Goal: Check status: Check status

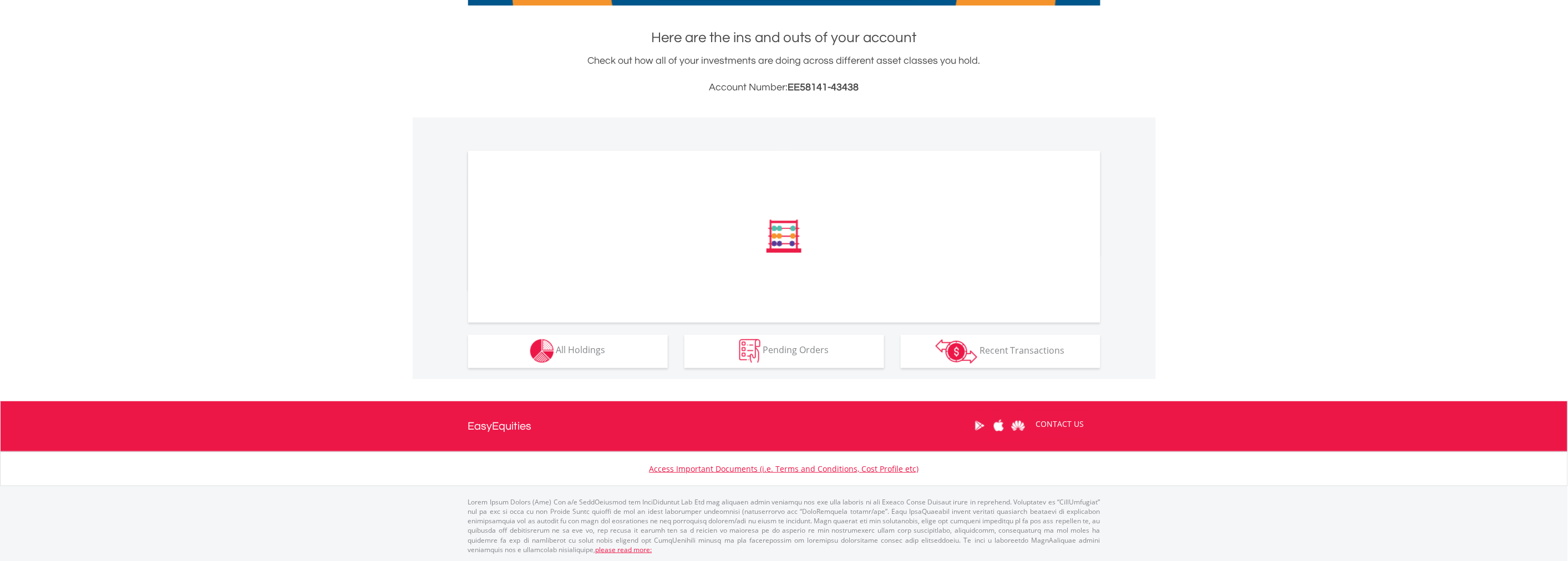
scroll to position [226, 0]
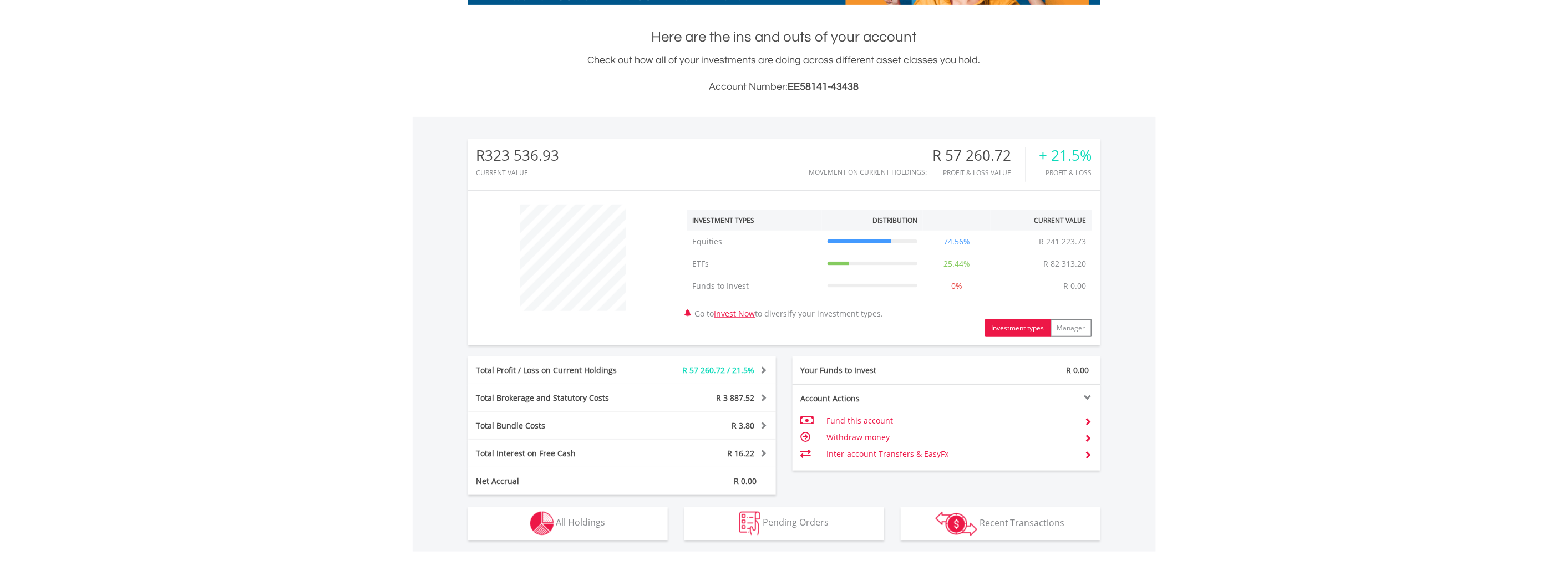
click at [578, 358] on div "Total Profit / Loss on Current Holdings R 57 260.72 / 21.5% Last Valuation R 32…" at bounding box center [622, 370] width 307 height 27
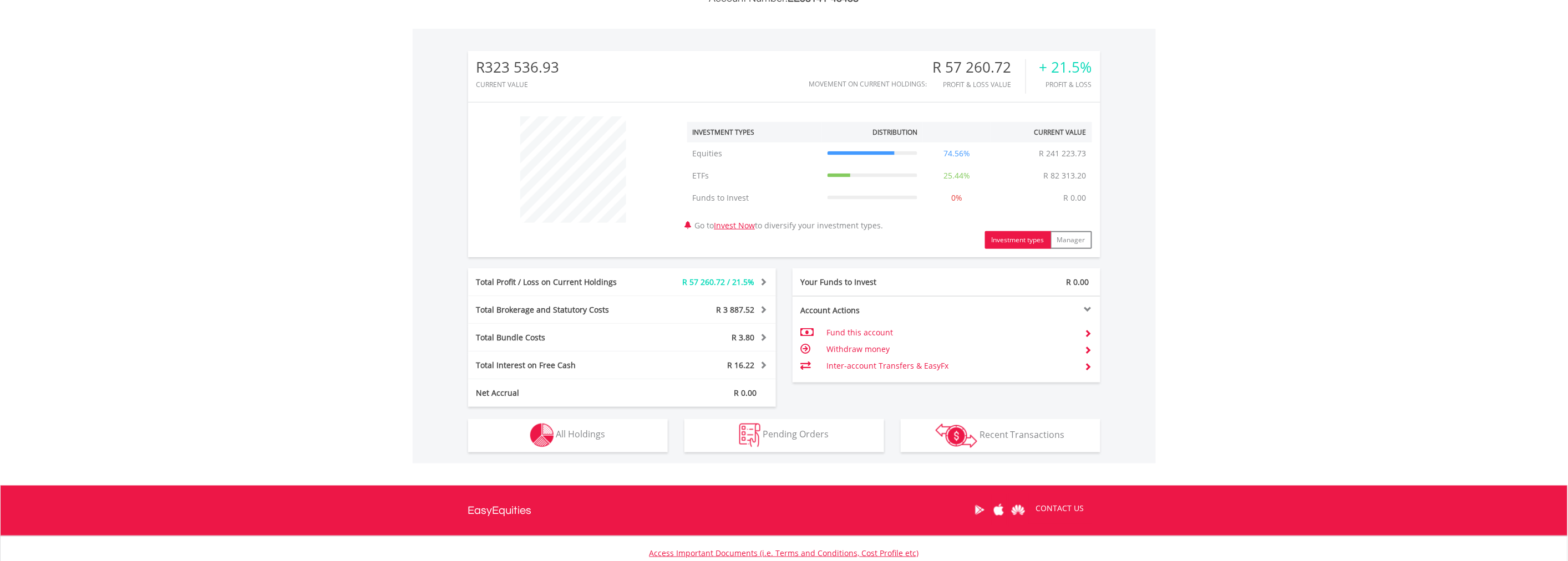
scroll to position [399, 0]
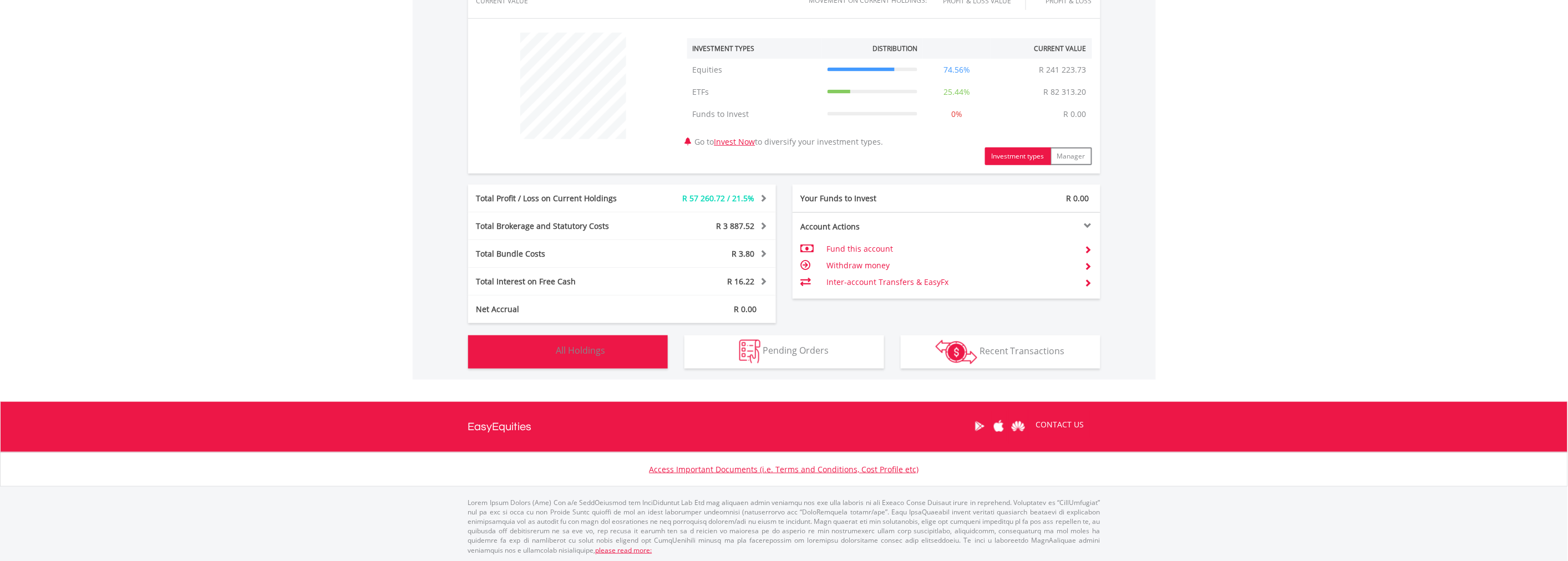
click at [570, 348] on span "All Holdings" at bounding box center [581, 351] width 50 height 12
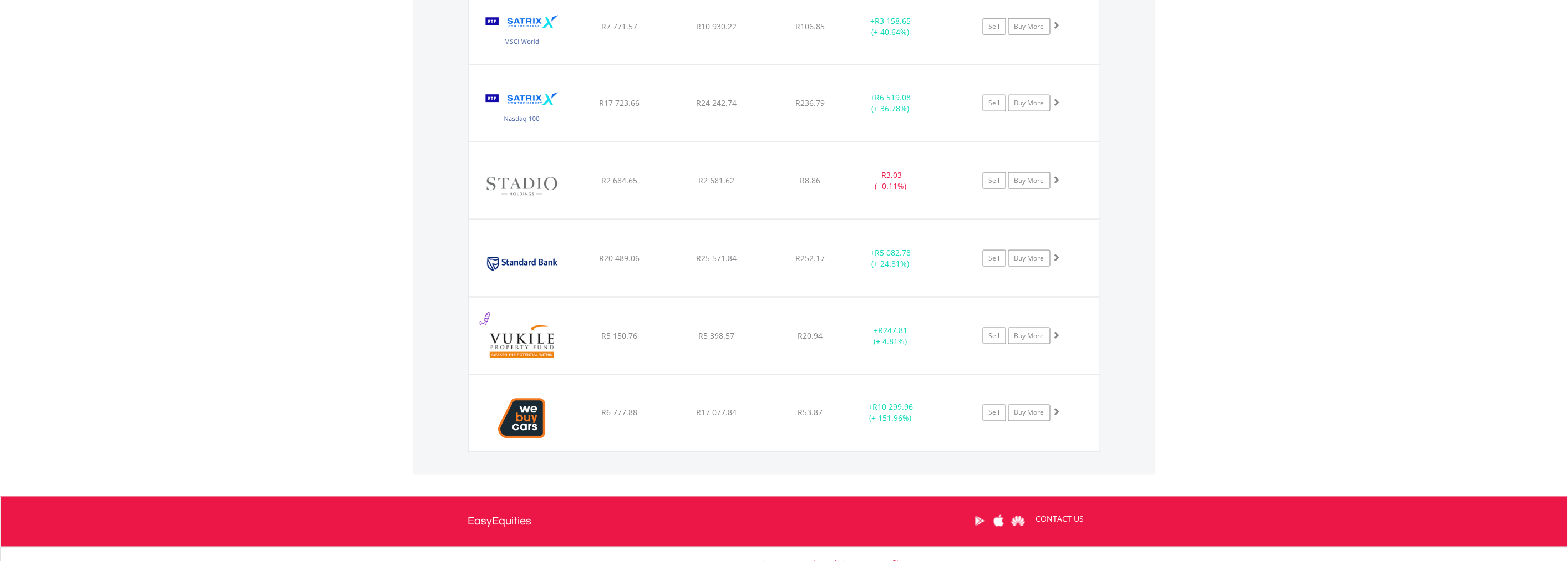
scroll to position [2745, 0]
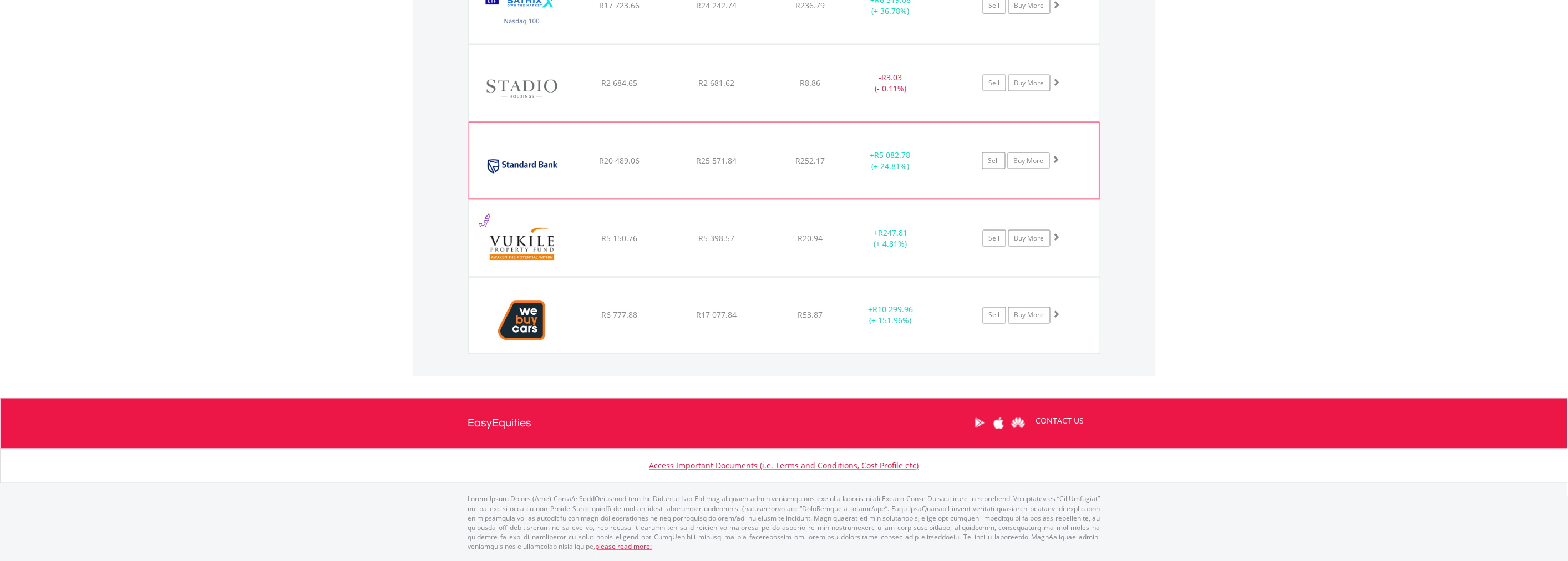
click at [1058, 158] on span at bounding box center [1056, 158] width 7 height 7
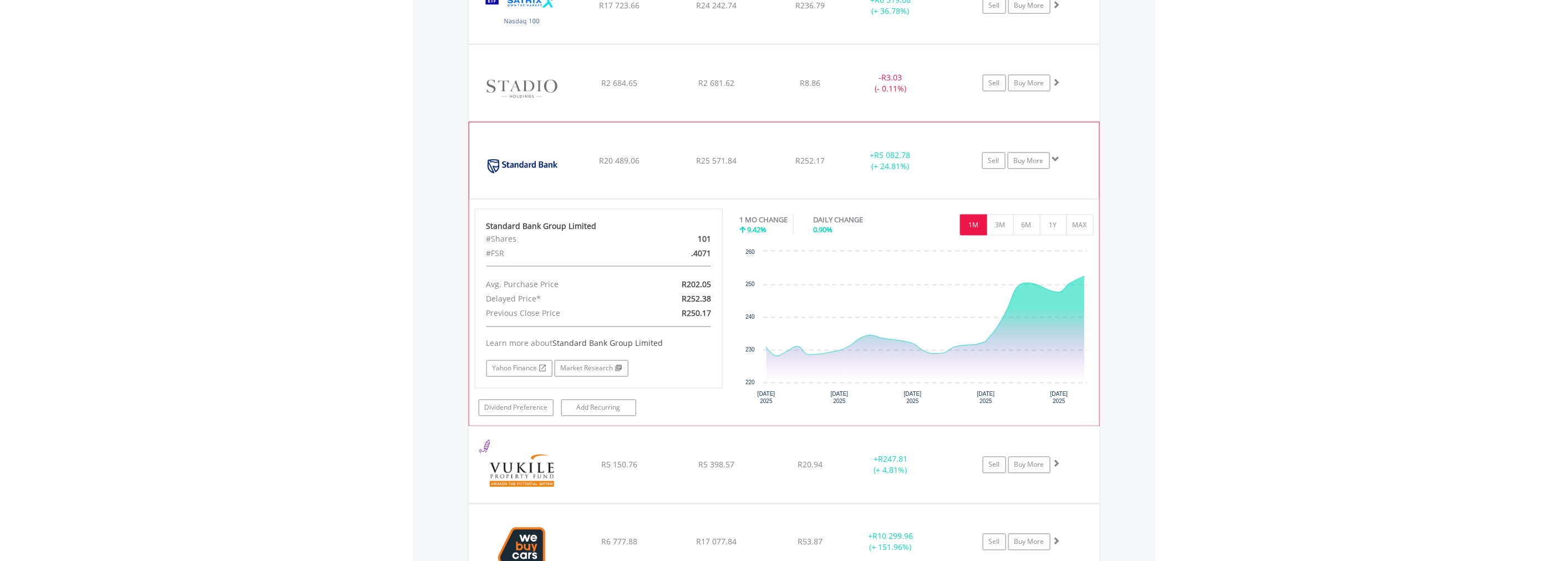
click at [1058, 158] on span at bounding box center [1056, 158] width 7 height 7
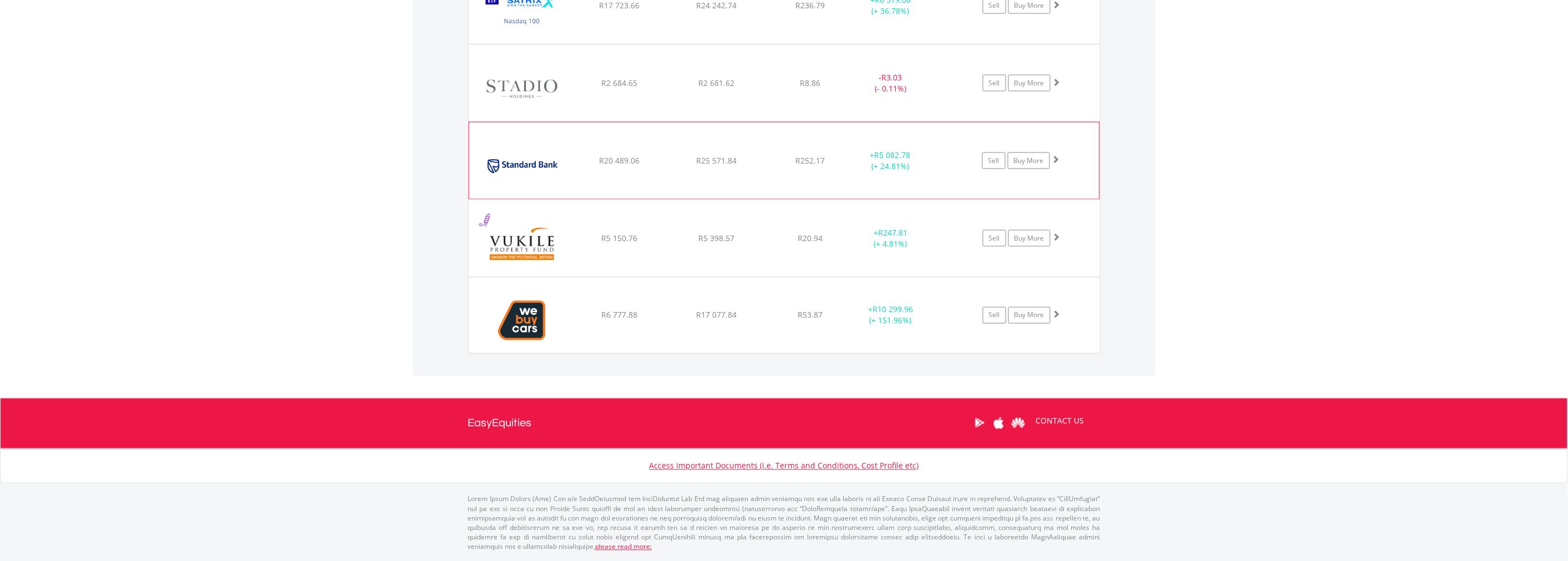
click at [1058, 158] on span at bounding box center [1056, 158] width 7 height 7
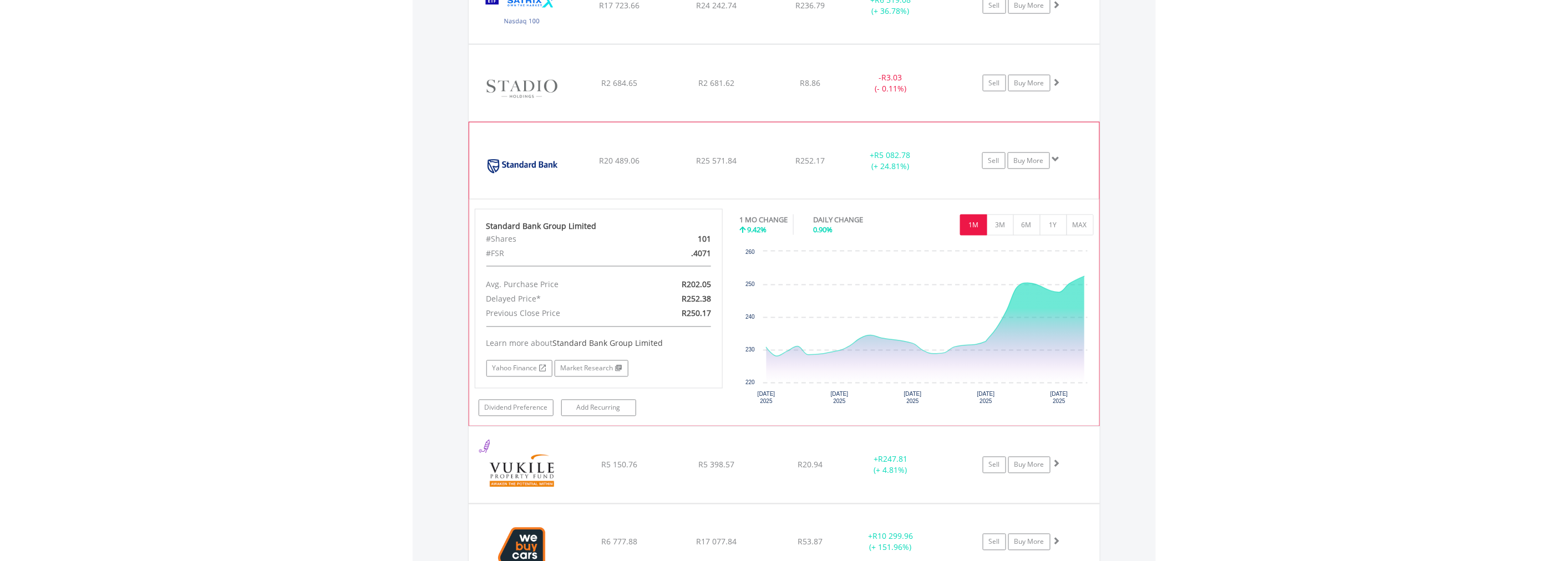
click at [1057, 160] on span at bounding box center [1056, 158] width 7 height 7
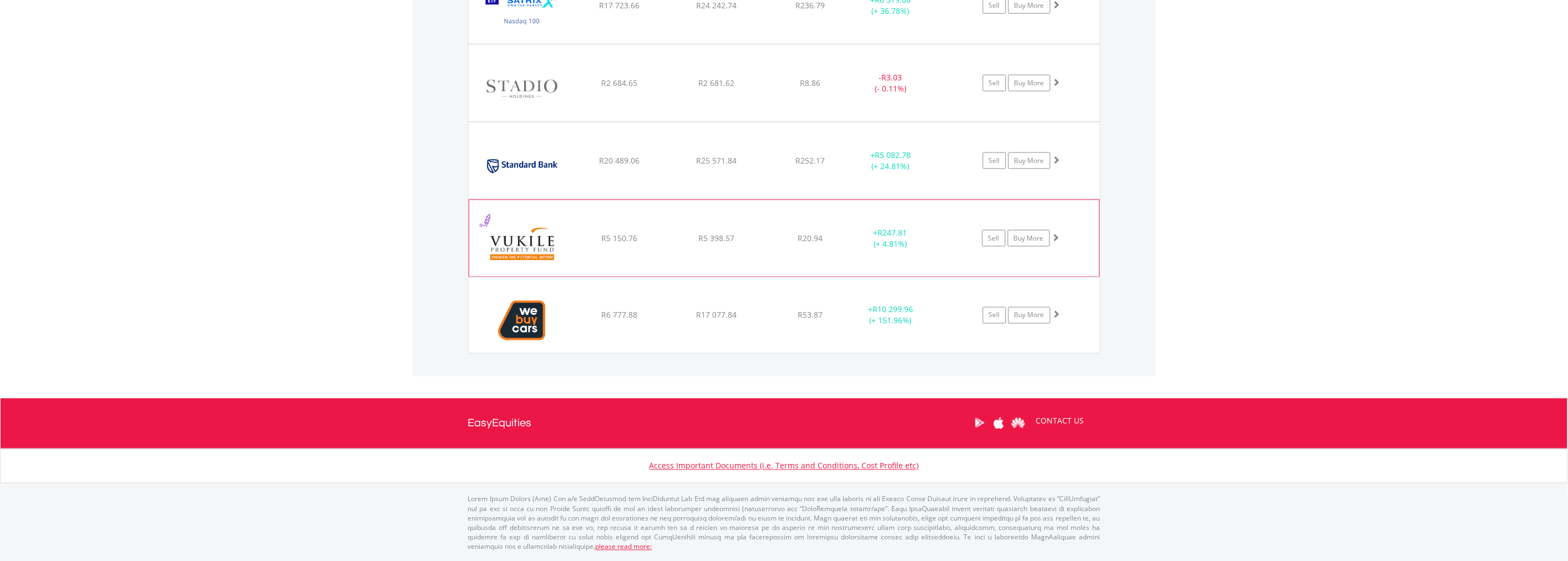
click at [1055, 239] on span at bounding box center [1056, 237] width 7 height 7
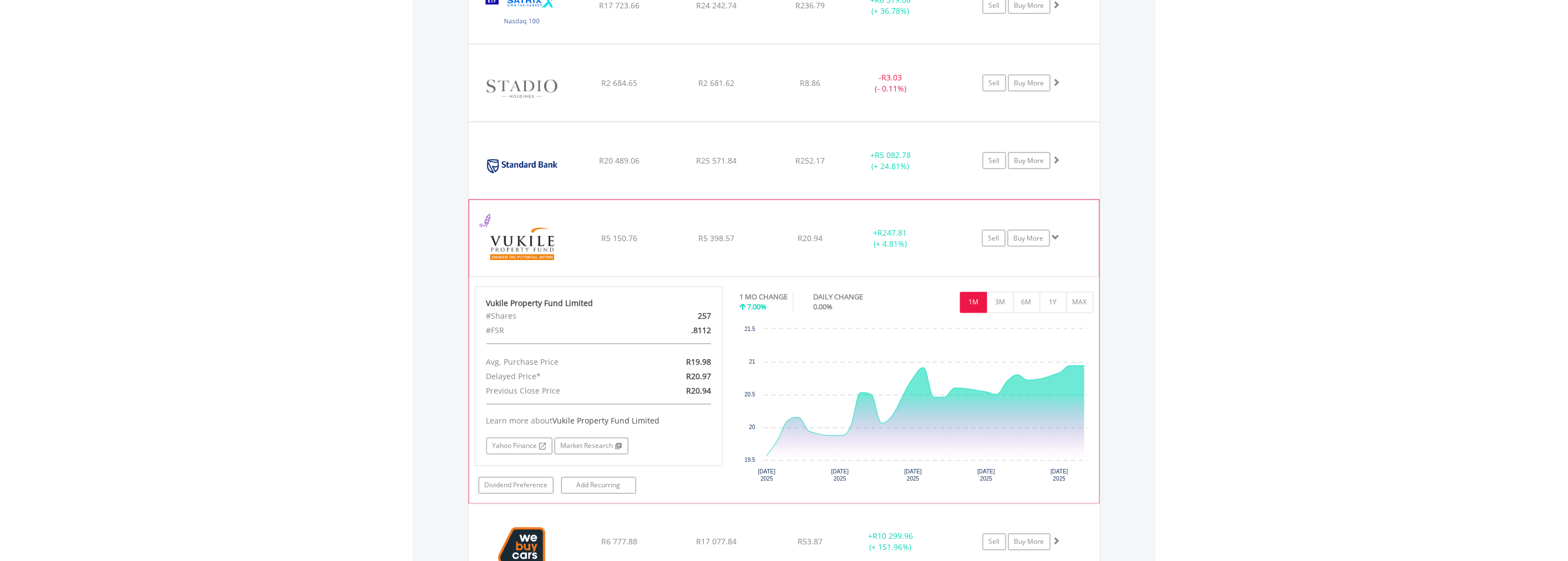
click at [1055, 239] on span at bounding box center [1056, 237] width 7 height 7
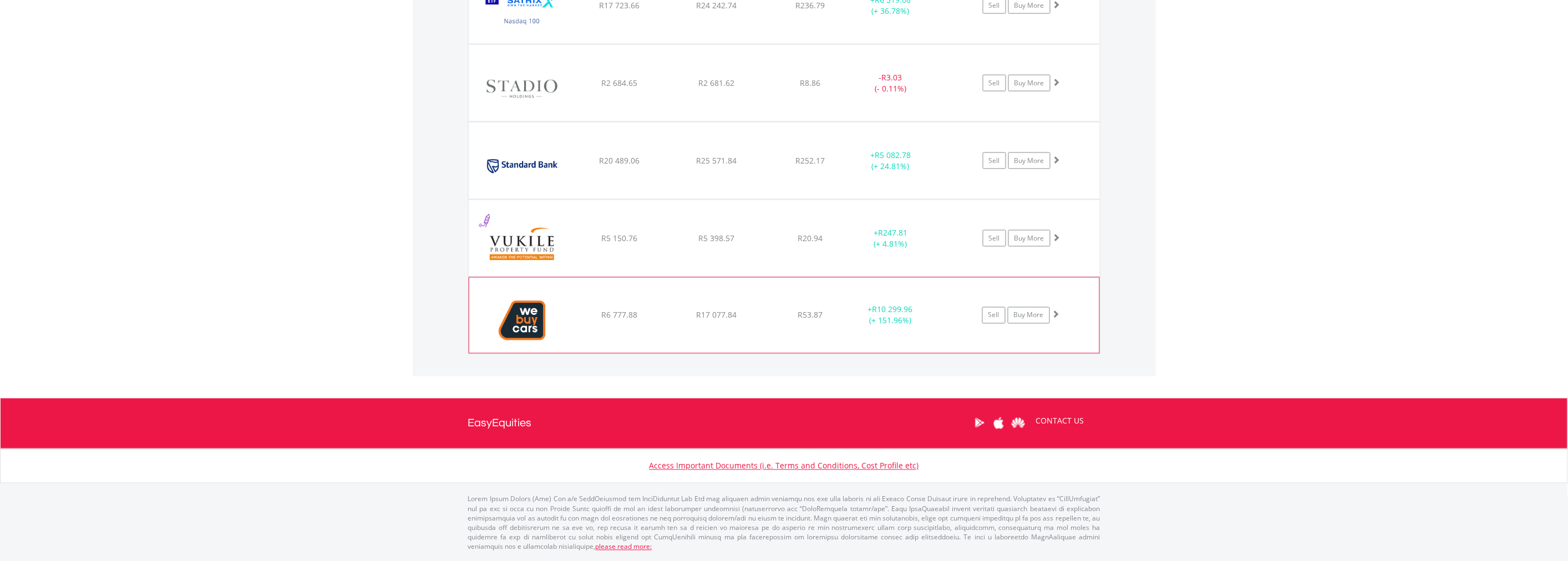
click at [1054, 316] on span at bounding box center [1056, 314] width 7 height 7
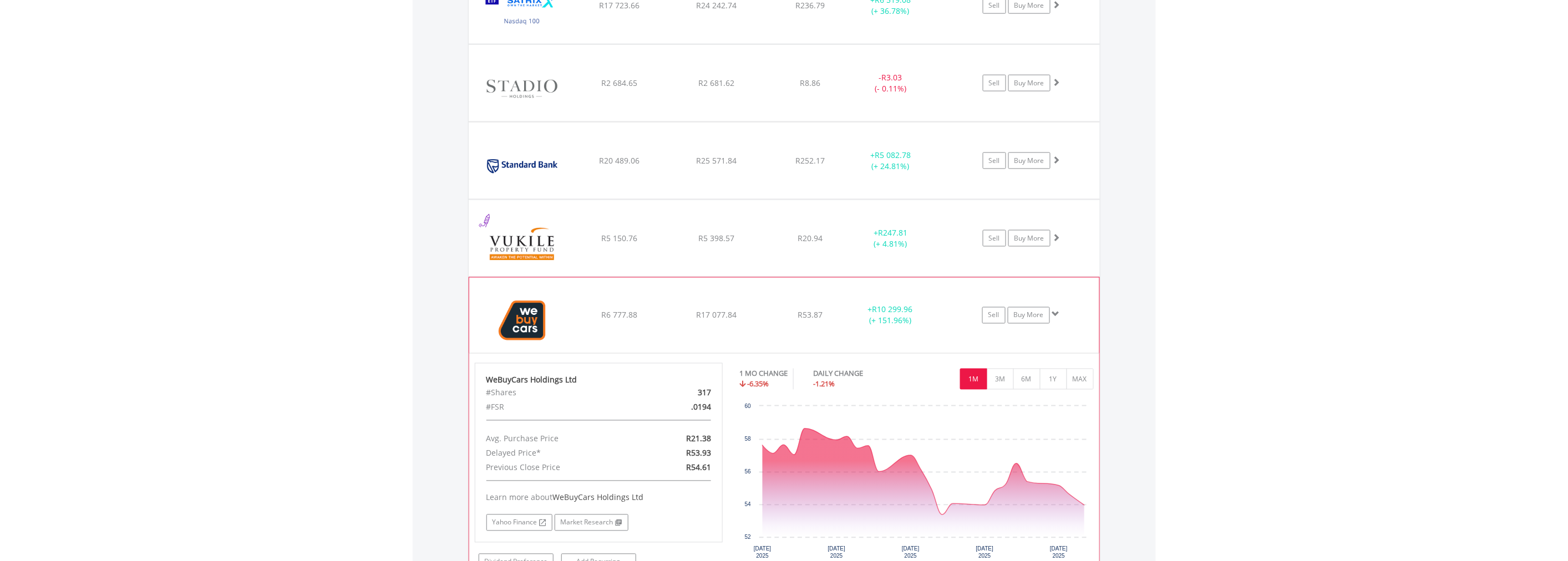
click at [1054, 316] on span at bounding box center [1056, 314] width 7 height 7
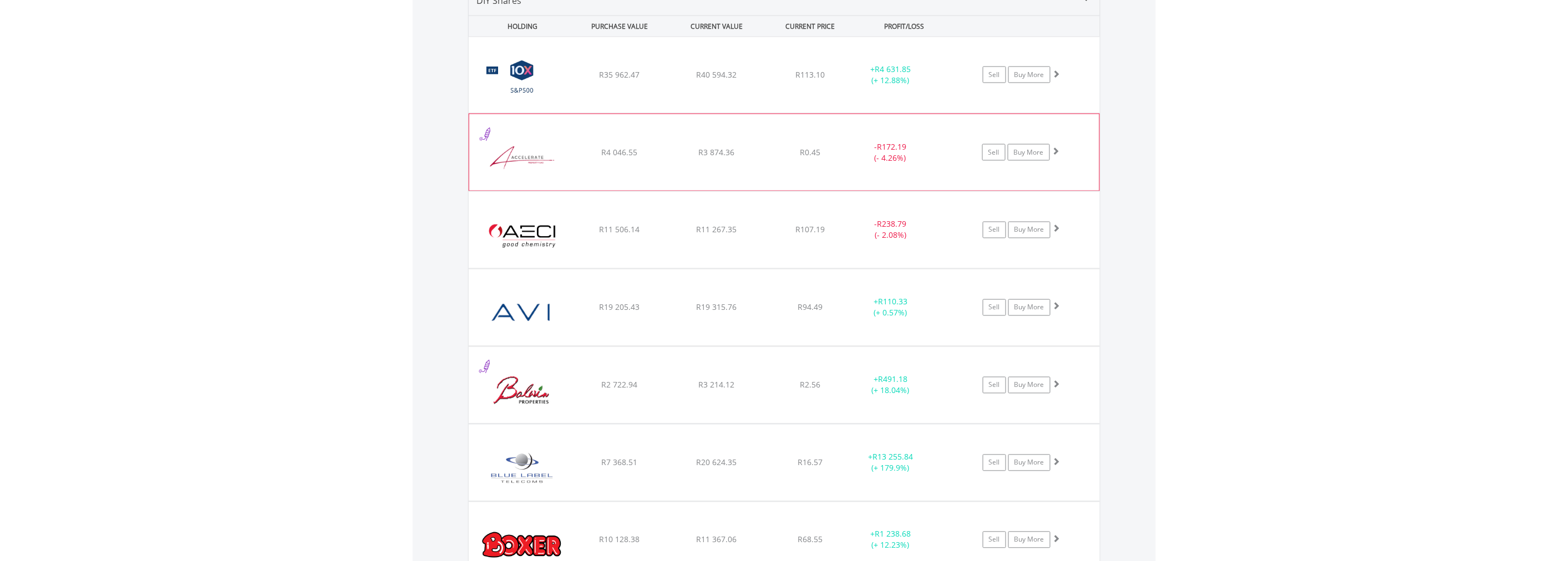
scroll to position [834, 0]
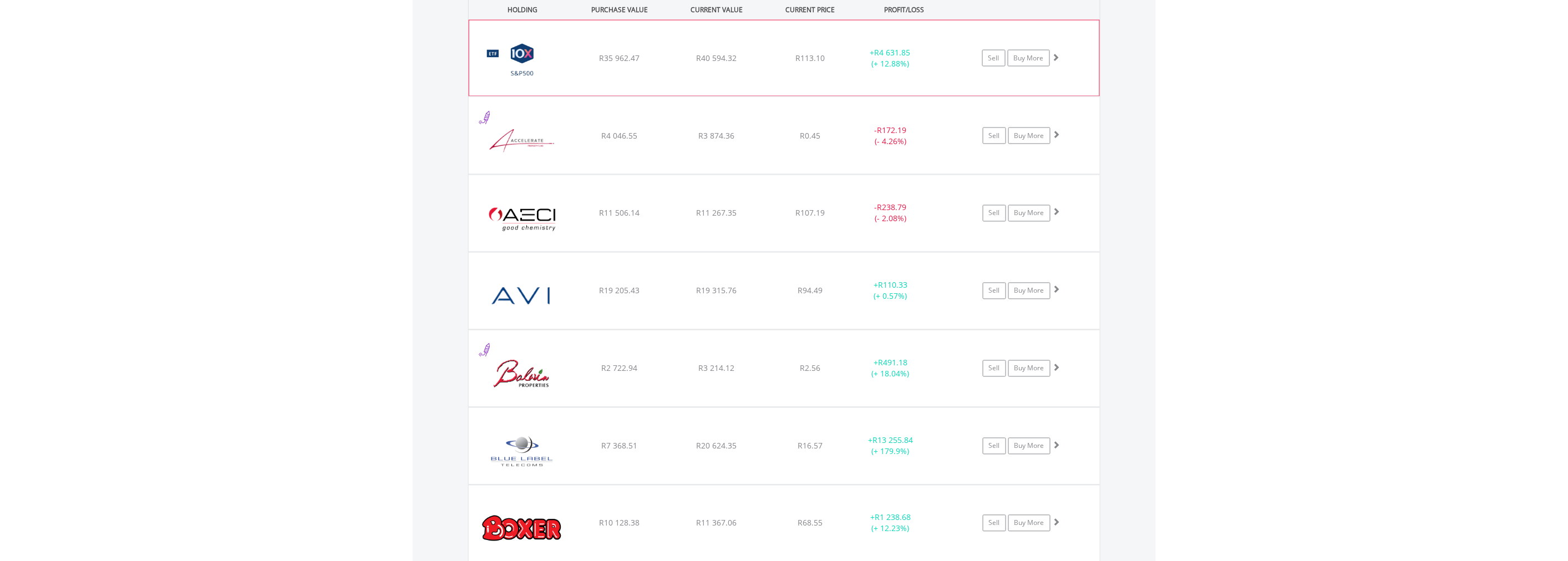
click at [1056, 60] on span at bounding box center [1056, 56] width 7 height 7
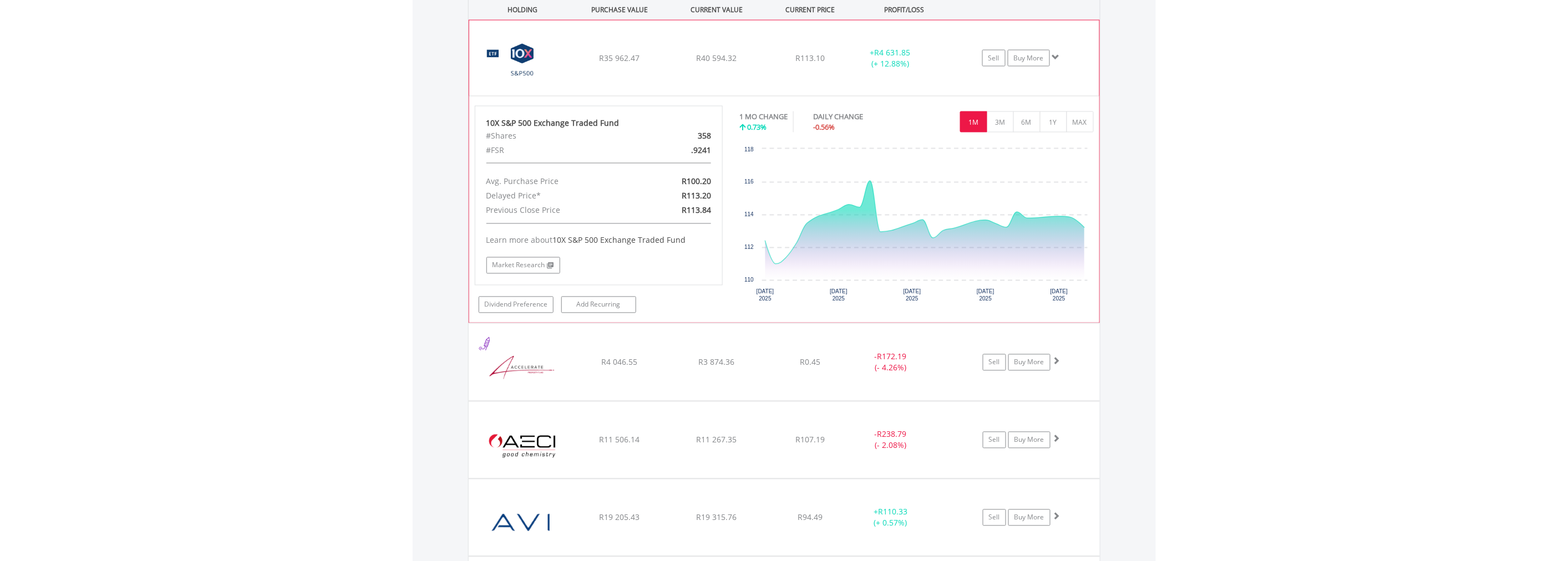
click at [1056, 61] on div at bounding box center [1056, 57] width 7 height 11
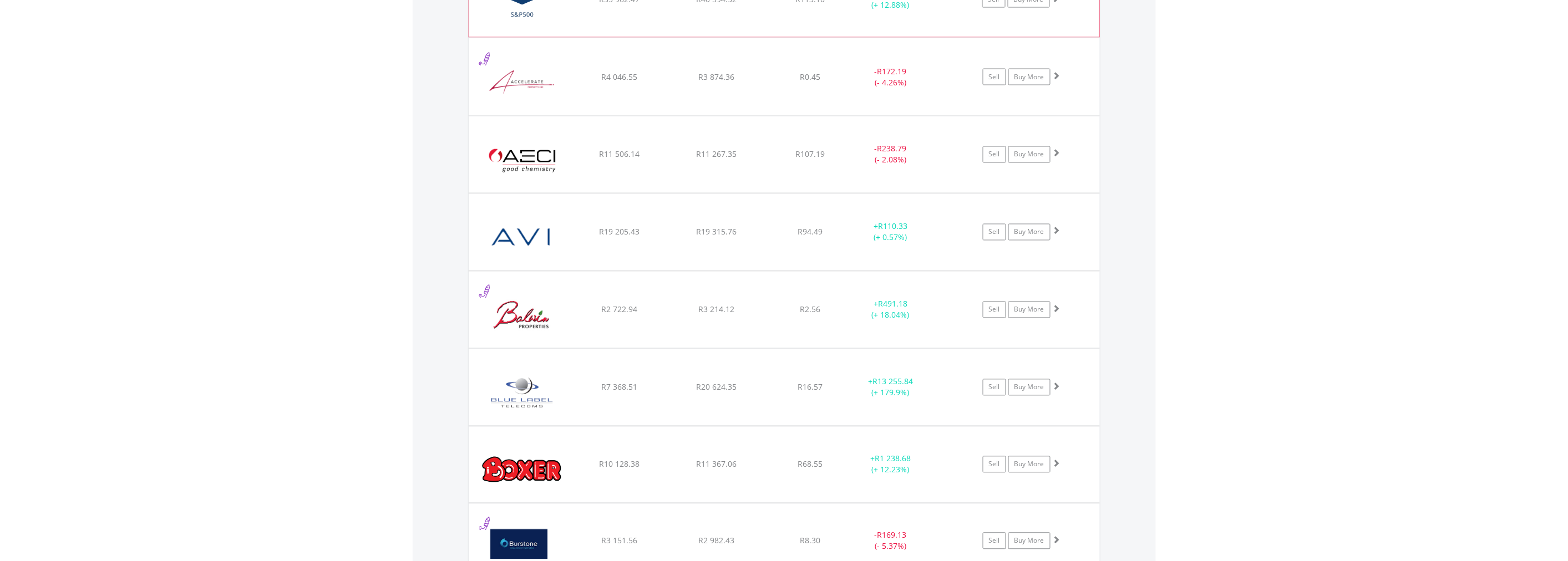
scroll to position [897, 0]
click at [1056, 150] on span at bounding box center [1056, 150] width 7 height 7
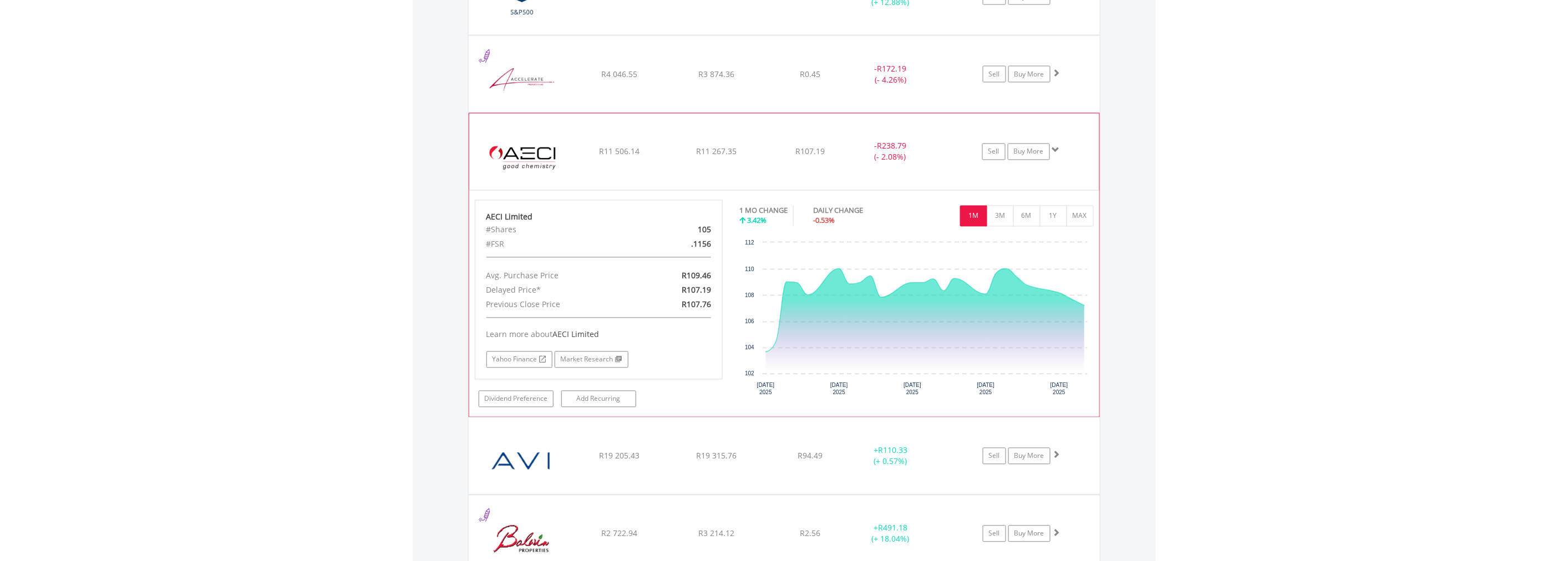
click at [1056, 150] on span at bounding box center [1056, 150] width 7 height 7
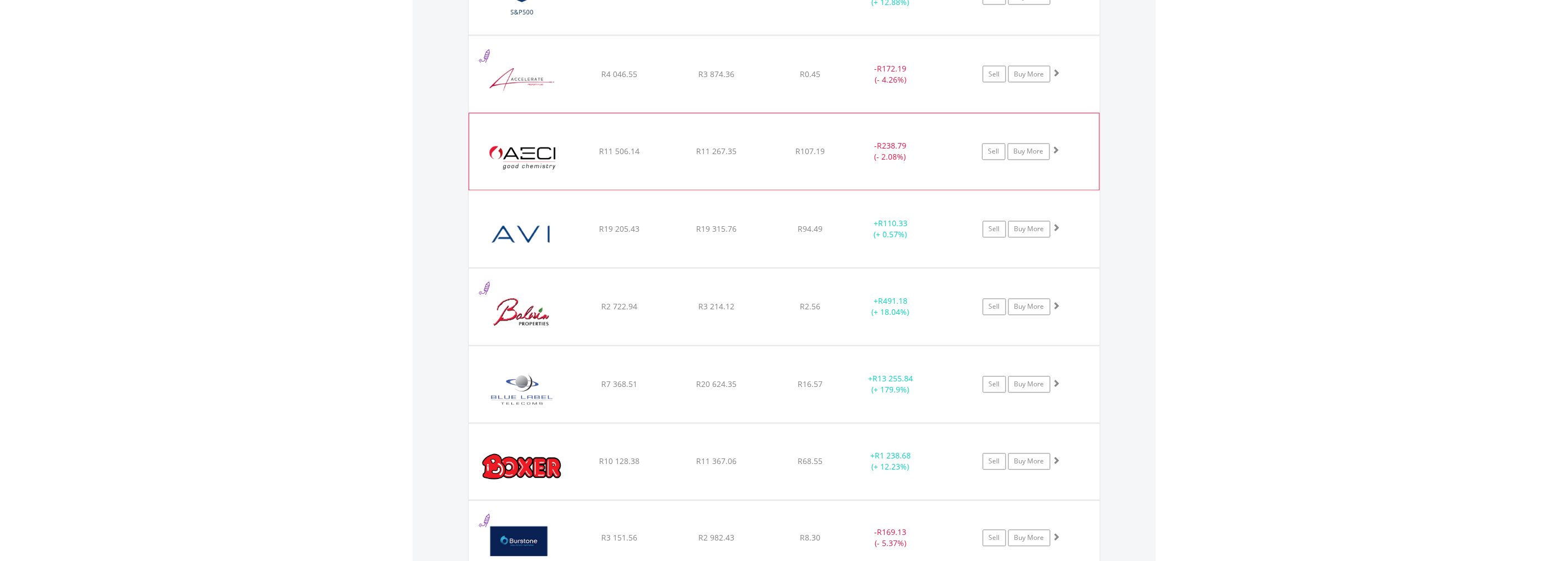
scroll to position [958, 0]
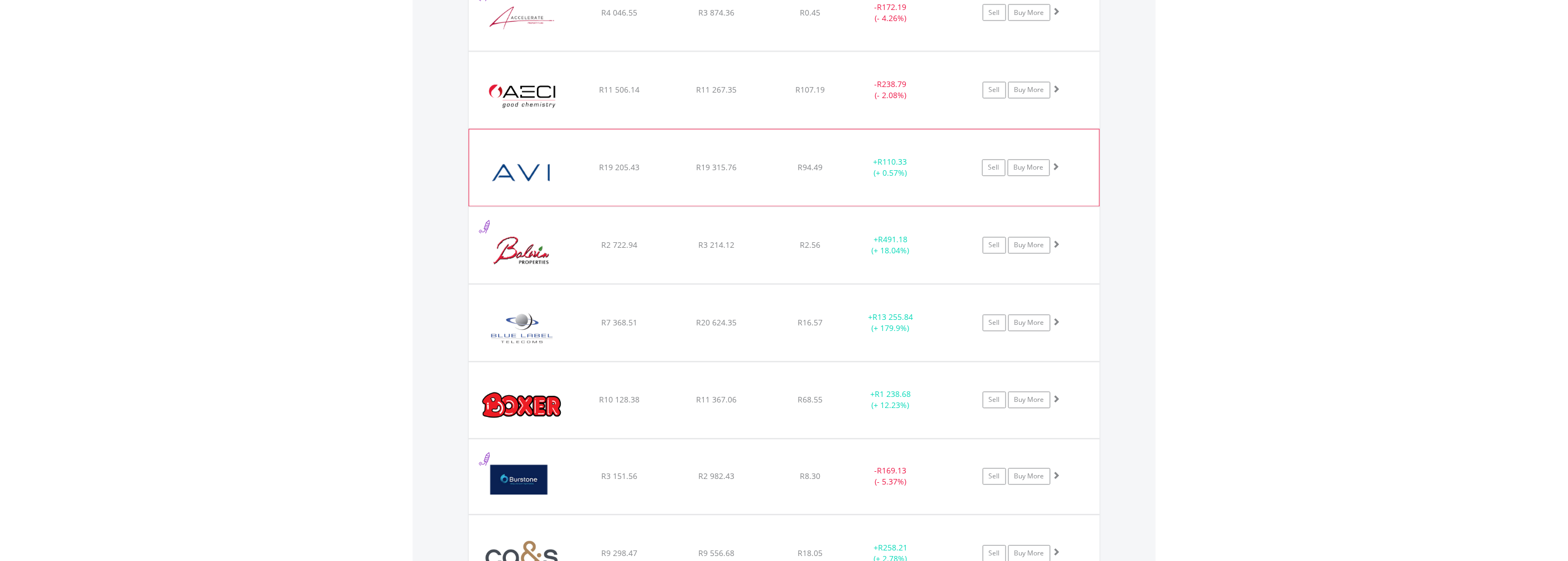
click at [1054, 167] on span at bounding box center [1056, 167] width 7 height 7
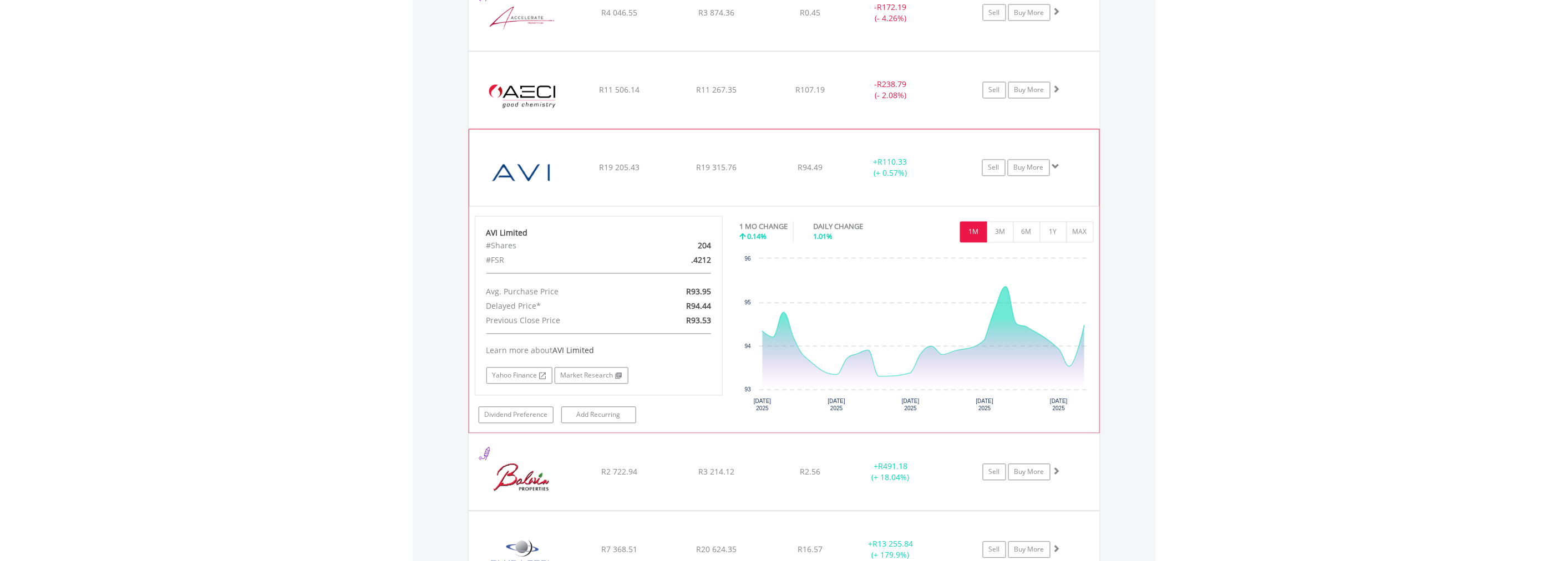
click at [1054, 167] on span at bounding box center [1056, 167] width 7 height 7
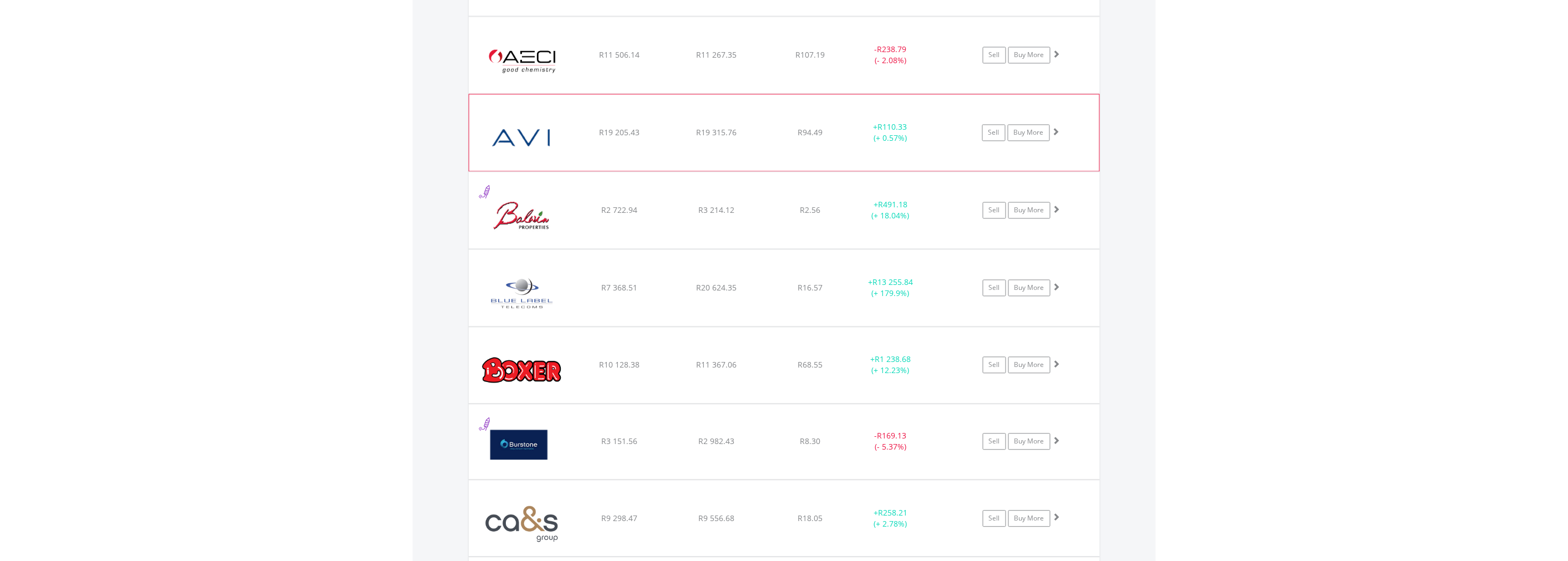
scroll to position [1019, 0]
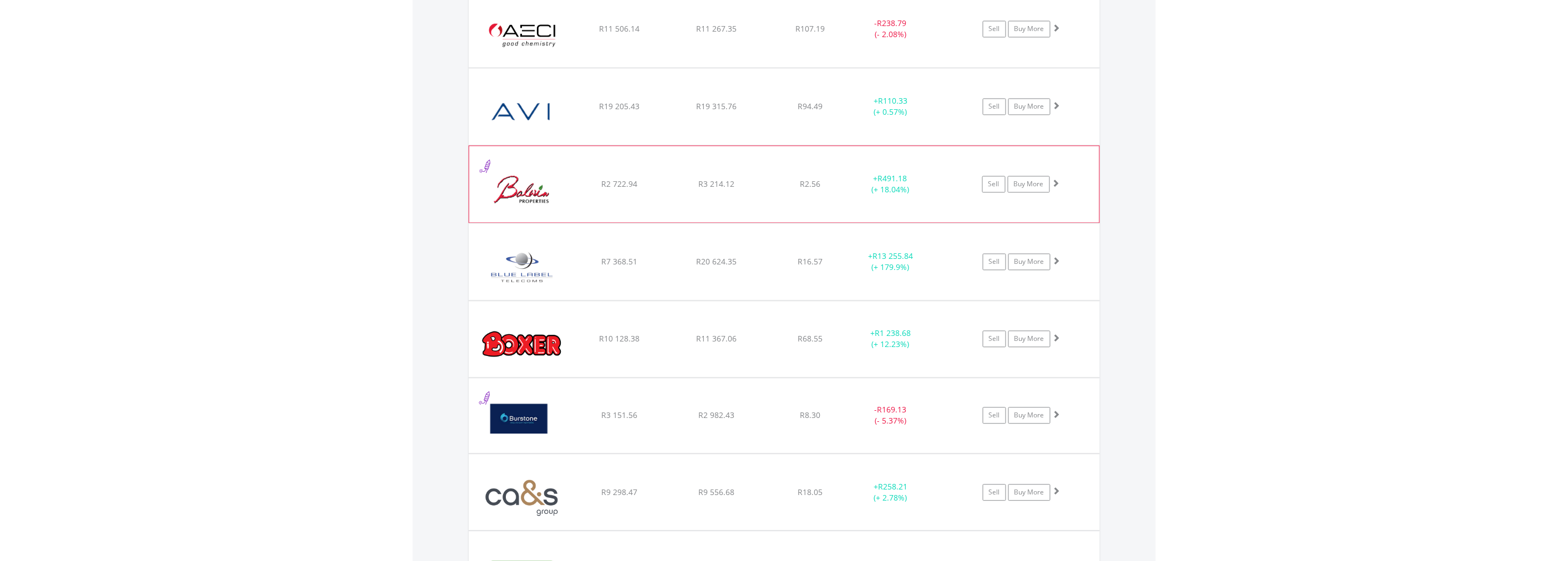
click at [1057, 179] on span at bounding box center [1056, 182] width 7 height 7
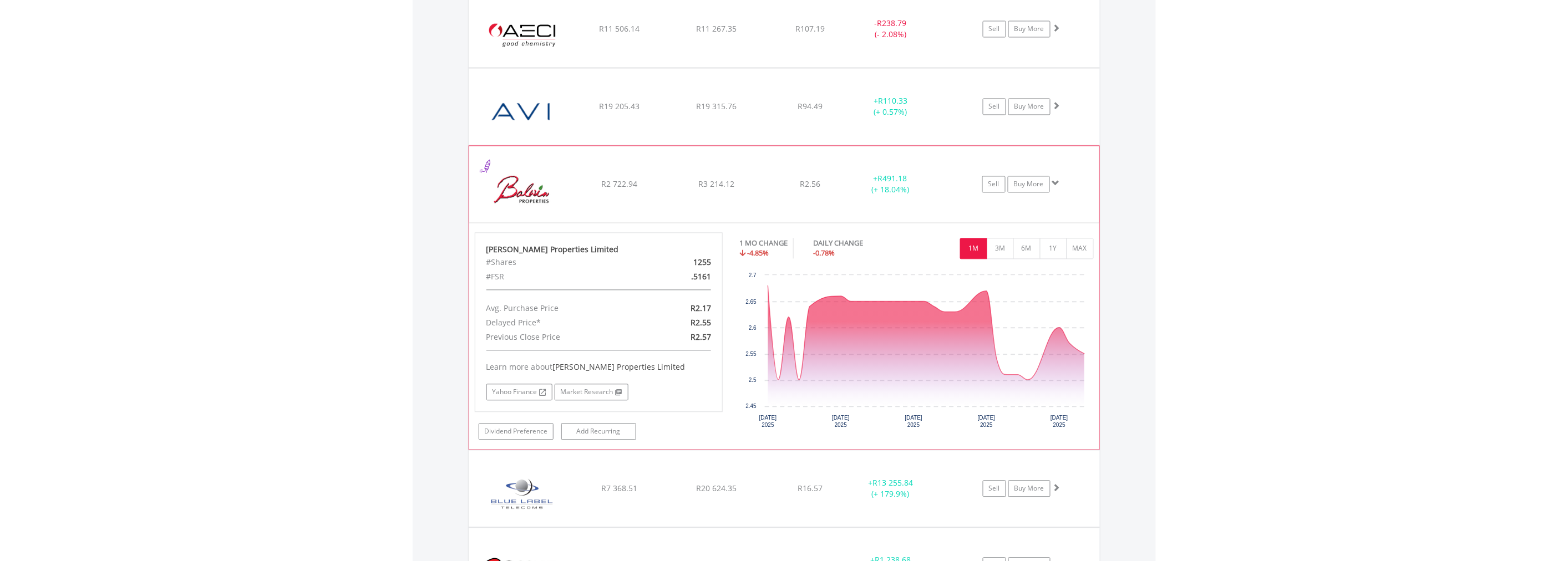
click at [1057, 179] on span at bounding box center [1056, 182] width 7 height 7
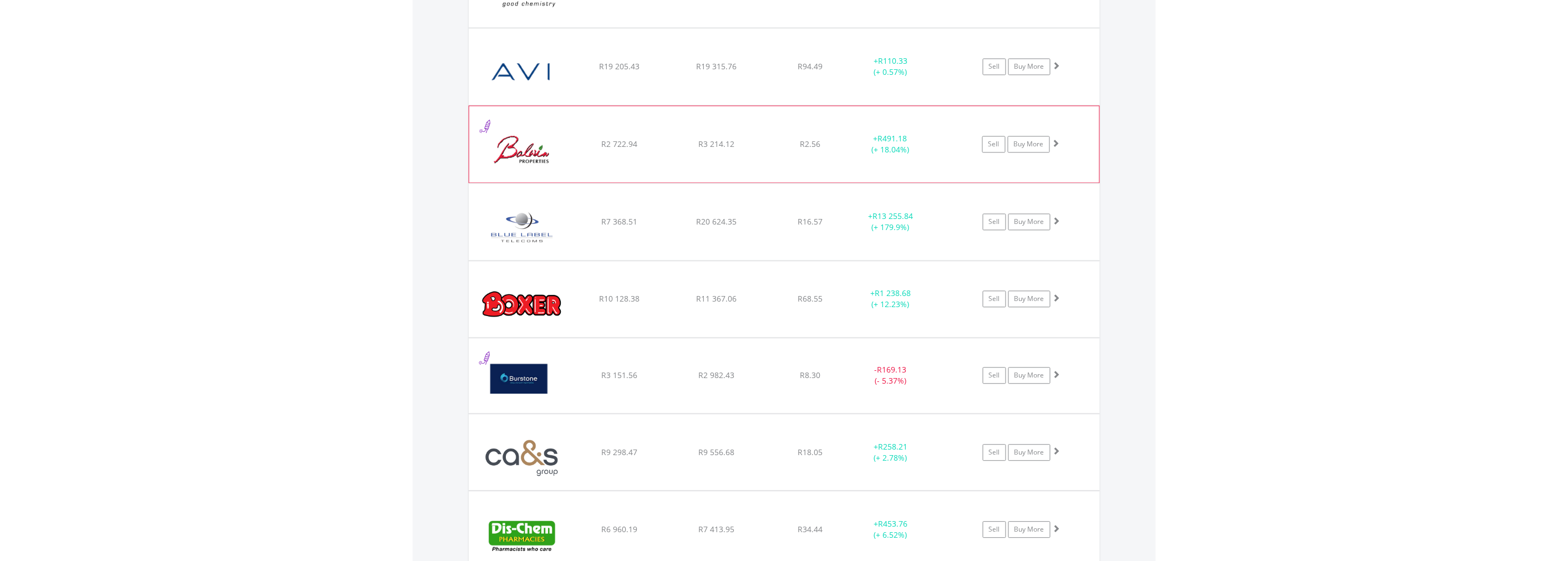
scroll to position [1081, 0]
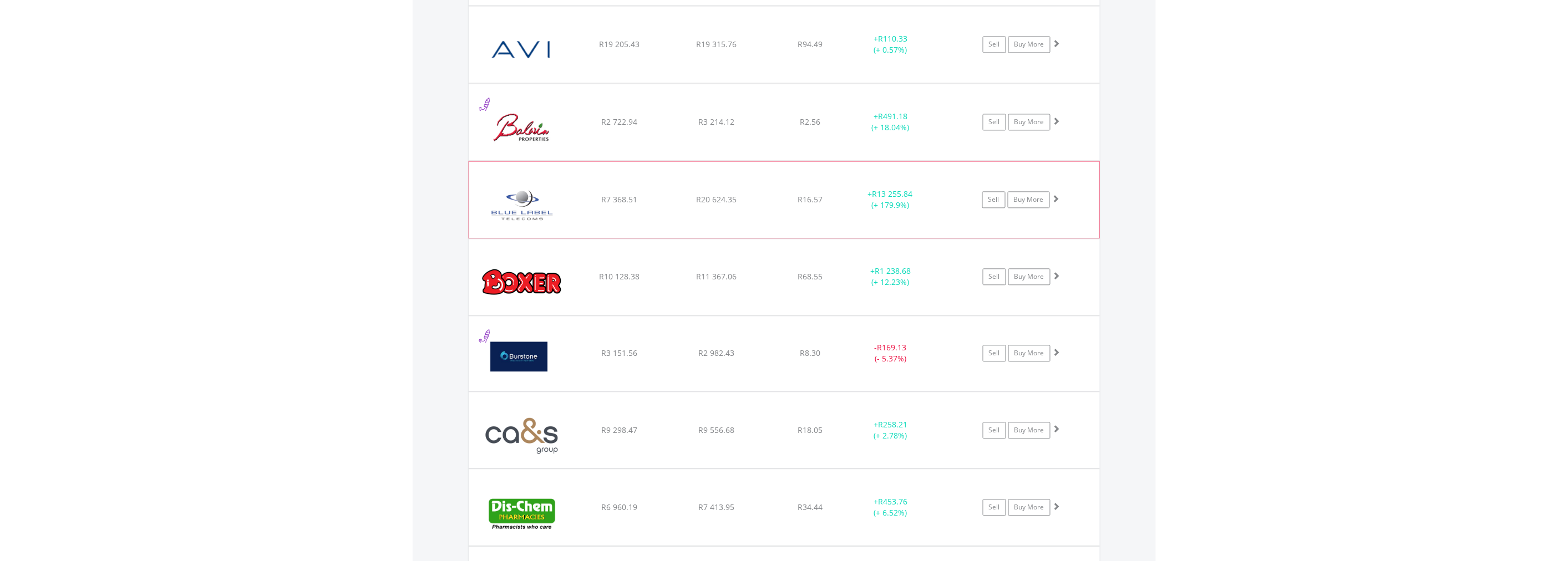
click at [1057, 200] on span at bounding box center [1056, 198] width 7 height 7
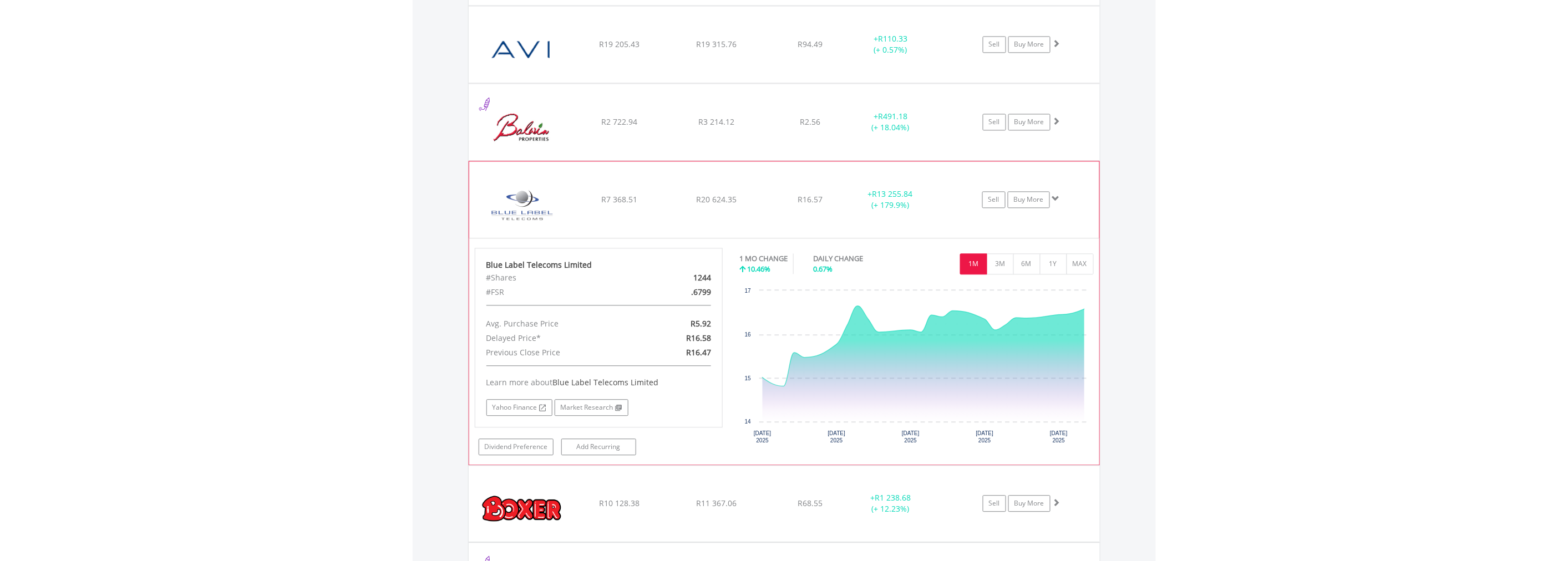
click at [1057, 200] on span at bounding box center [1056, 198] width 7 height 7
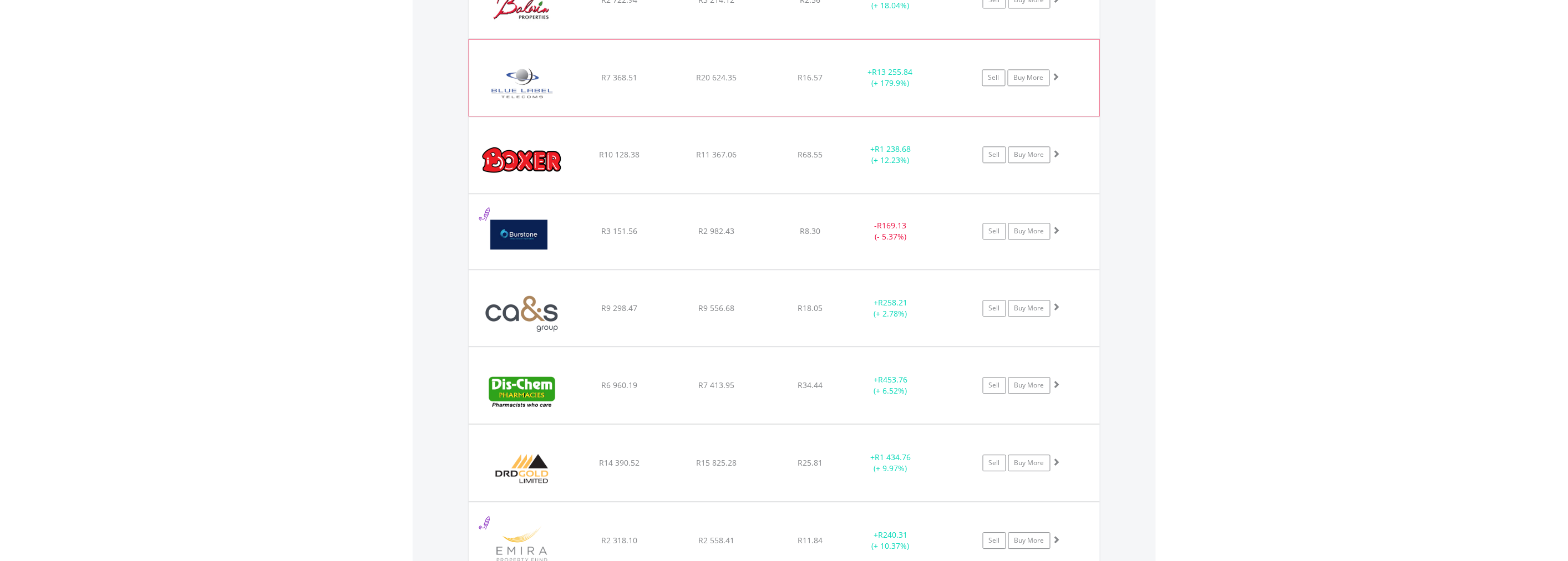
scroll to position [1205, 0]
click at [1056, 152] on span at bounding box center [1056, 152] width 7 height 7
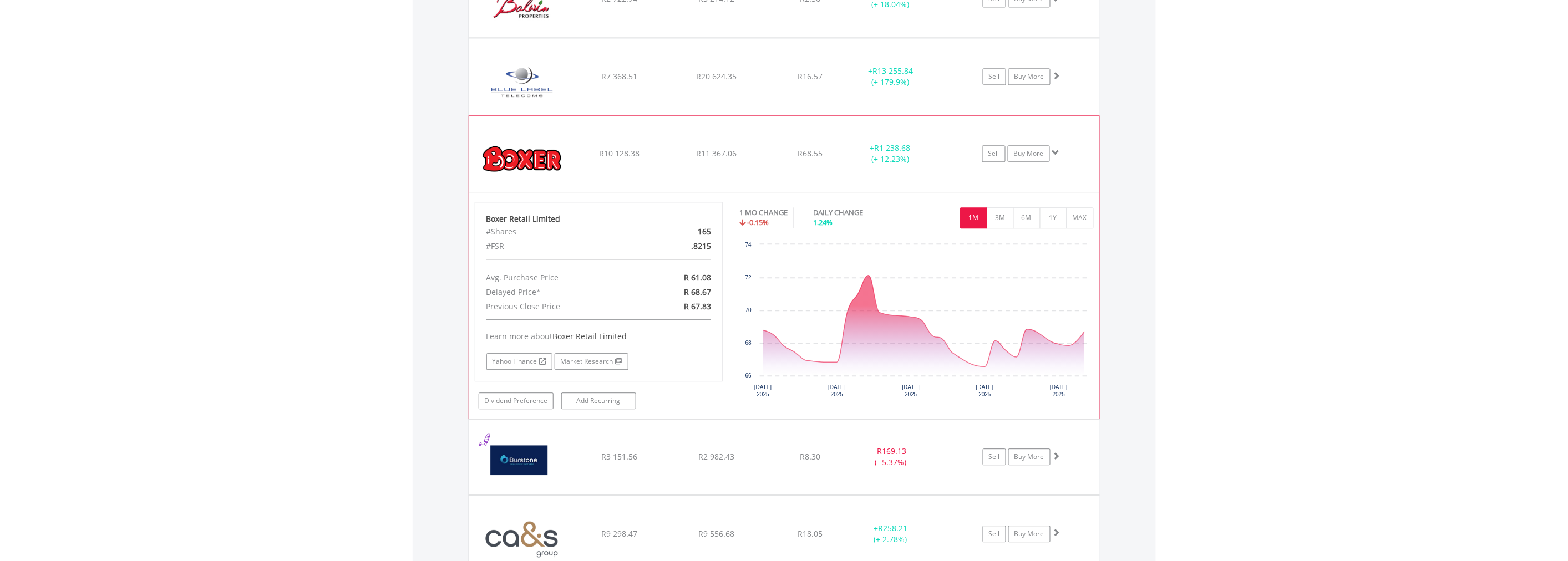
click at [1056, 152] on span at bounding box center [1056, 152] width 7 height 7
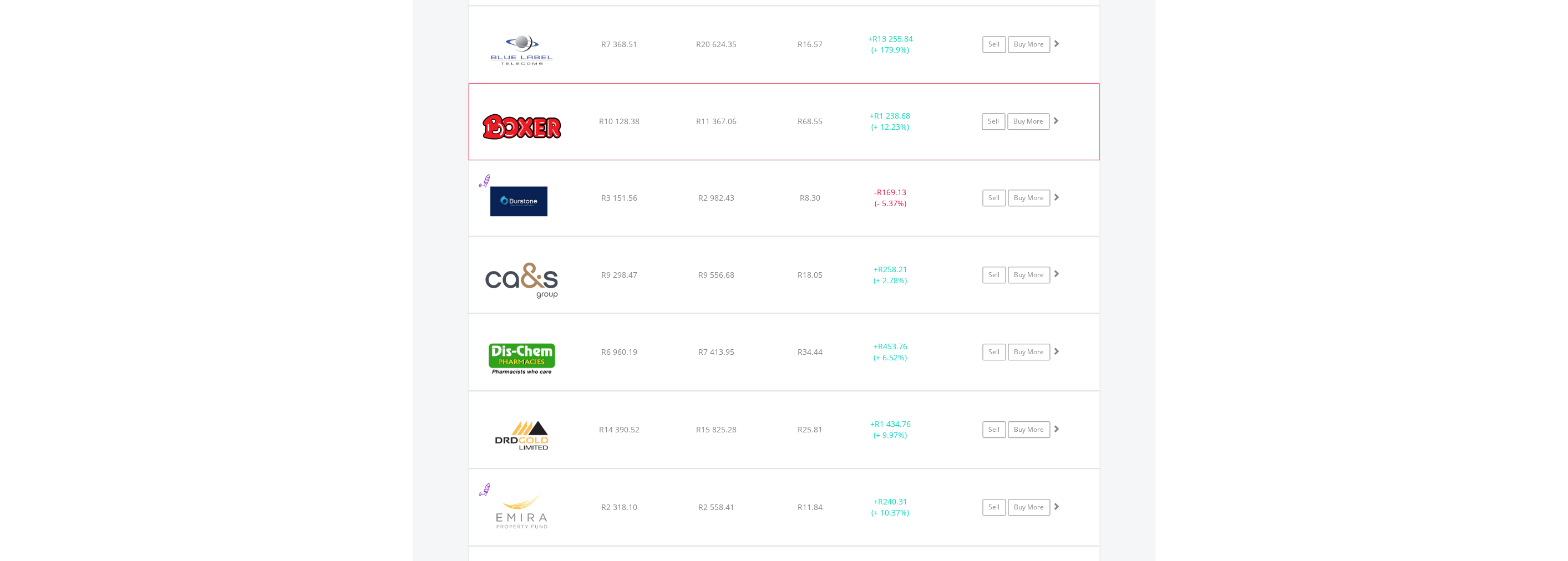
scroll to position [1266, 0]
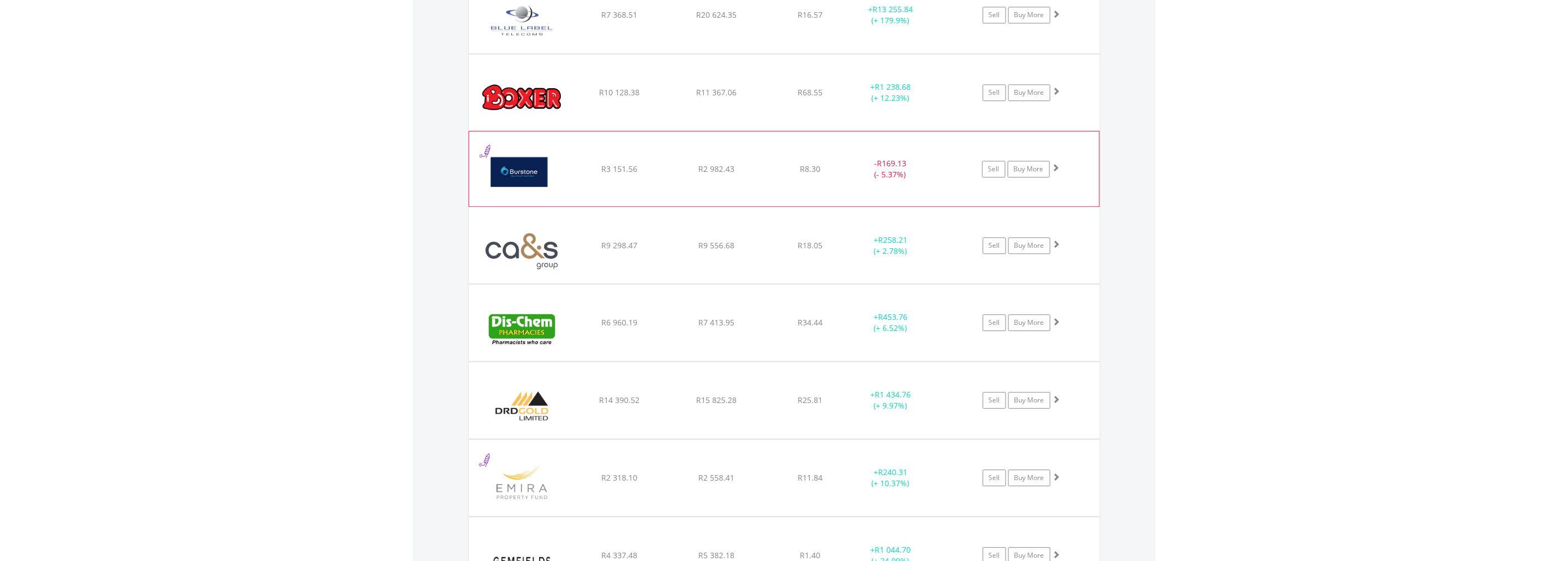
click at [1054, 163] on span at bounding box center [1056, 167] width 7 height 7
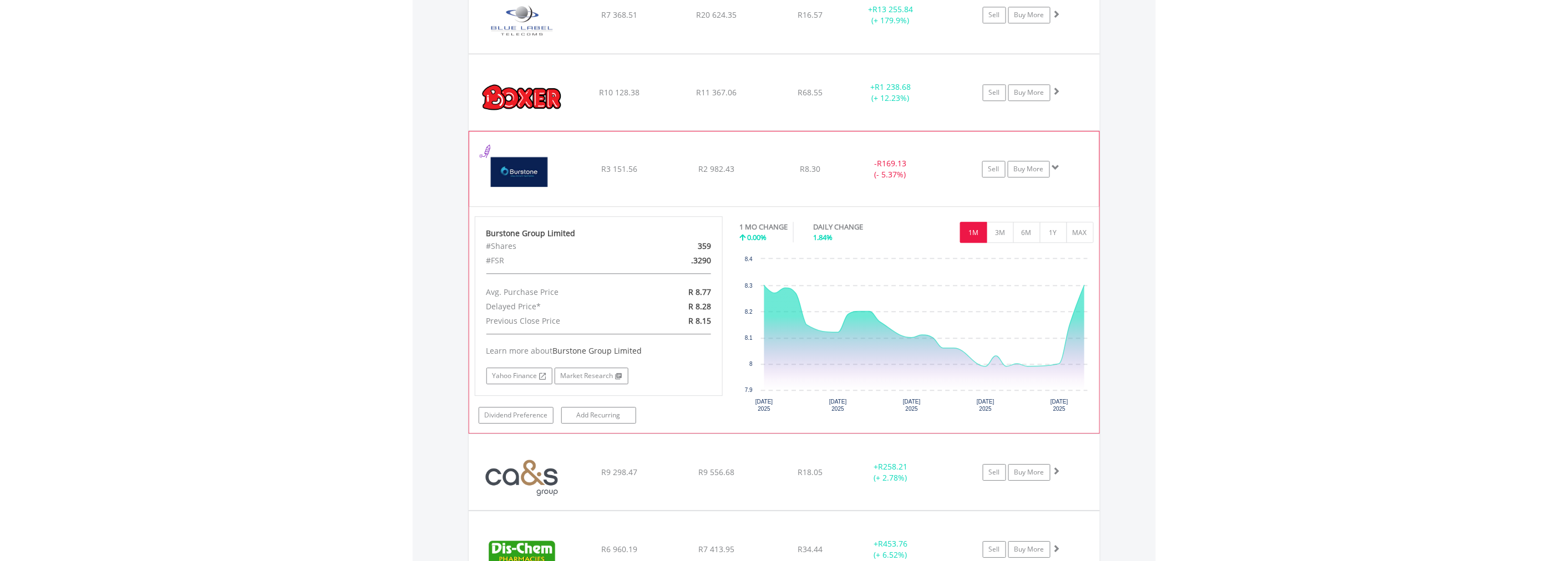
click at [1054, 163] on span at bounding box center [1056, 167] width 7 height 7
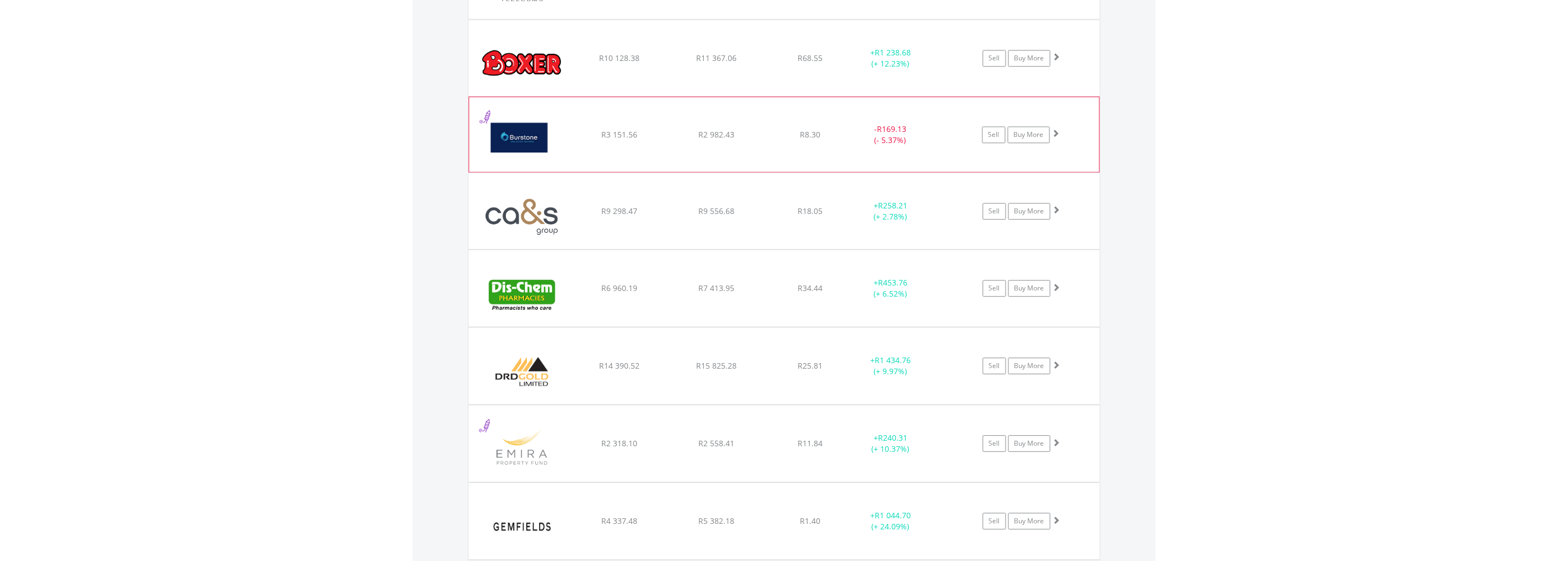
scroll to position [1328, 0]
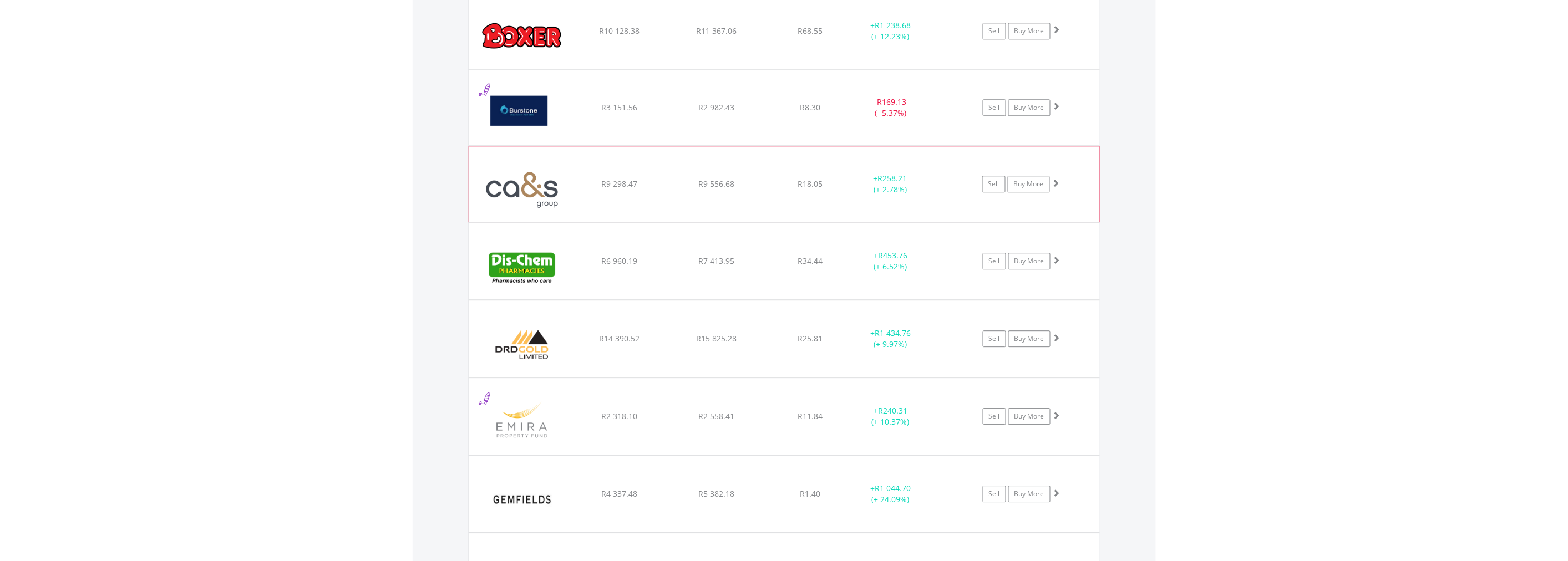
click at [1056, 181] on span at bounding box center [1056, 182] width 7 height 7
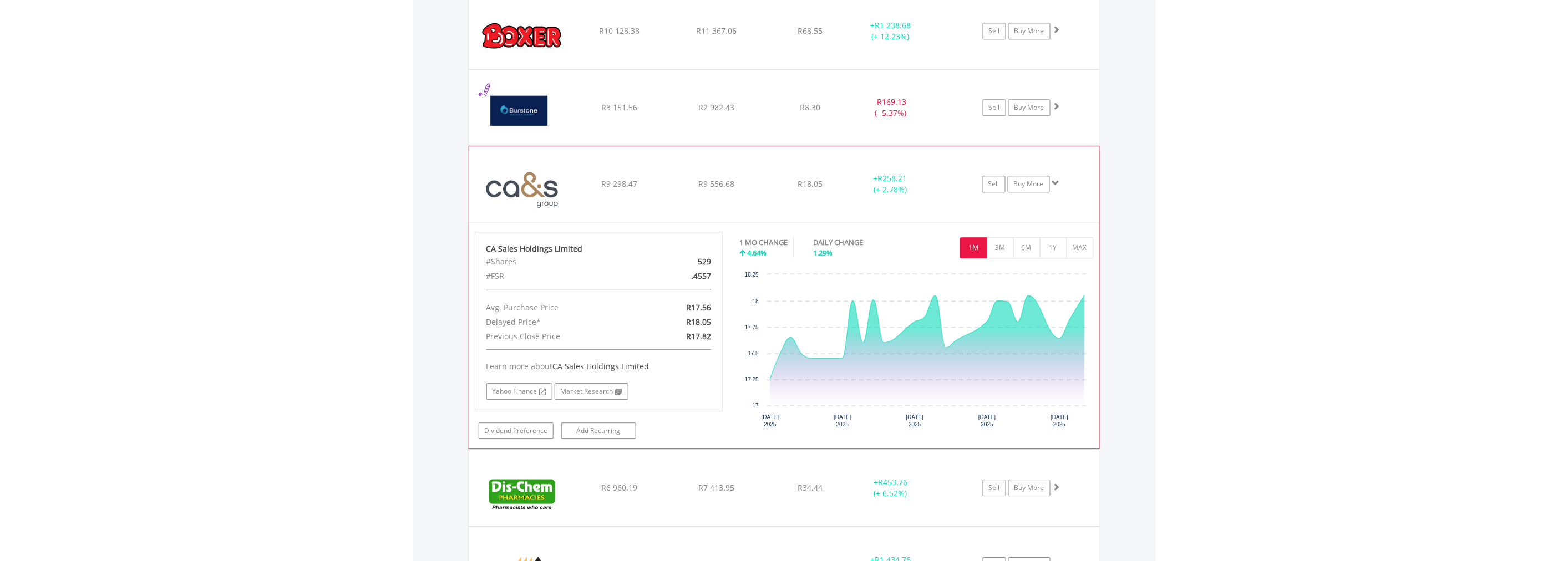
click at [1056, 181] on span at bounding box center [1056, 182] width 7 height 7
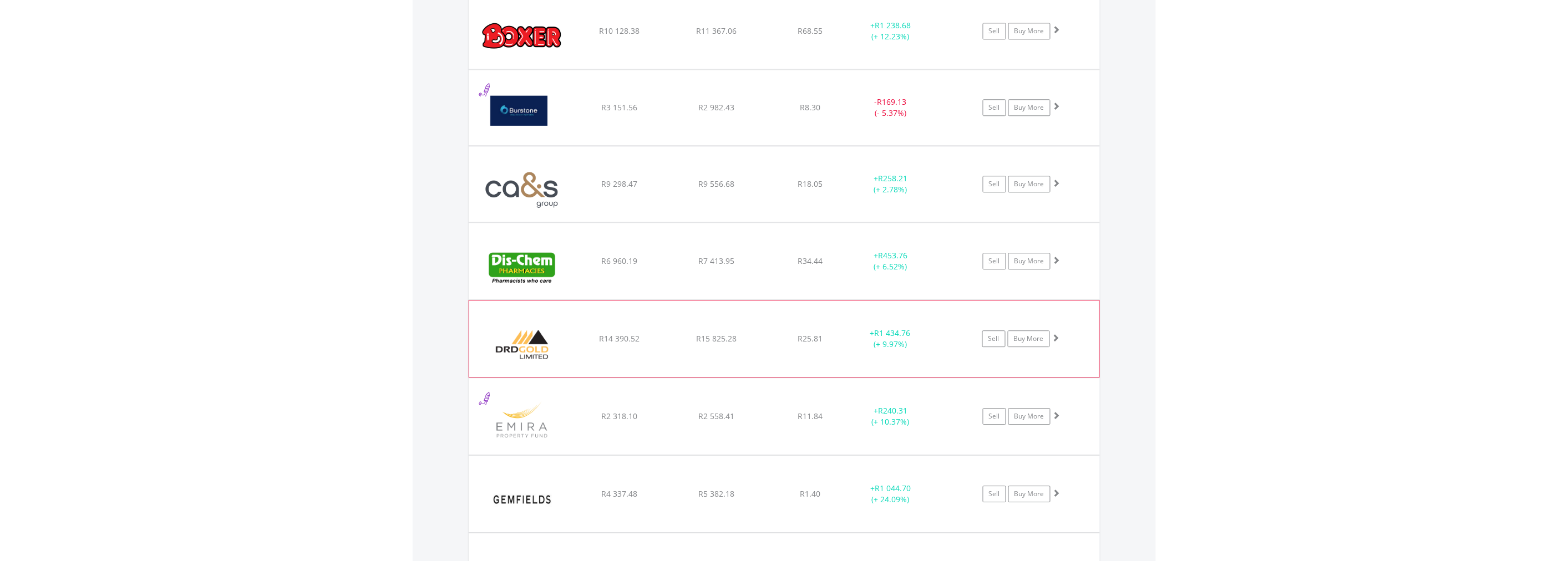
click at [1059, 341] on span at bounding box center [1056, 337] width 7 height 7
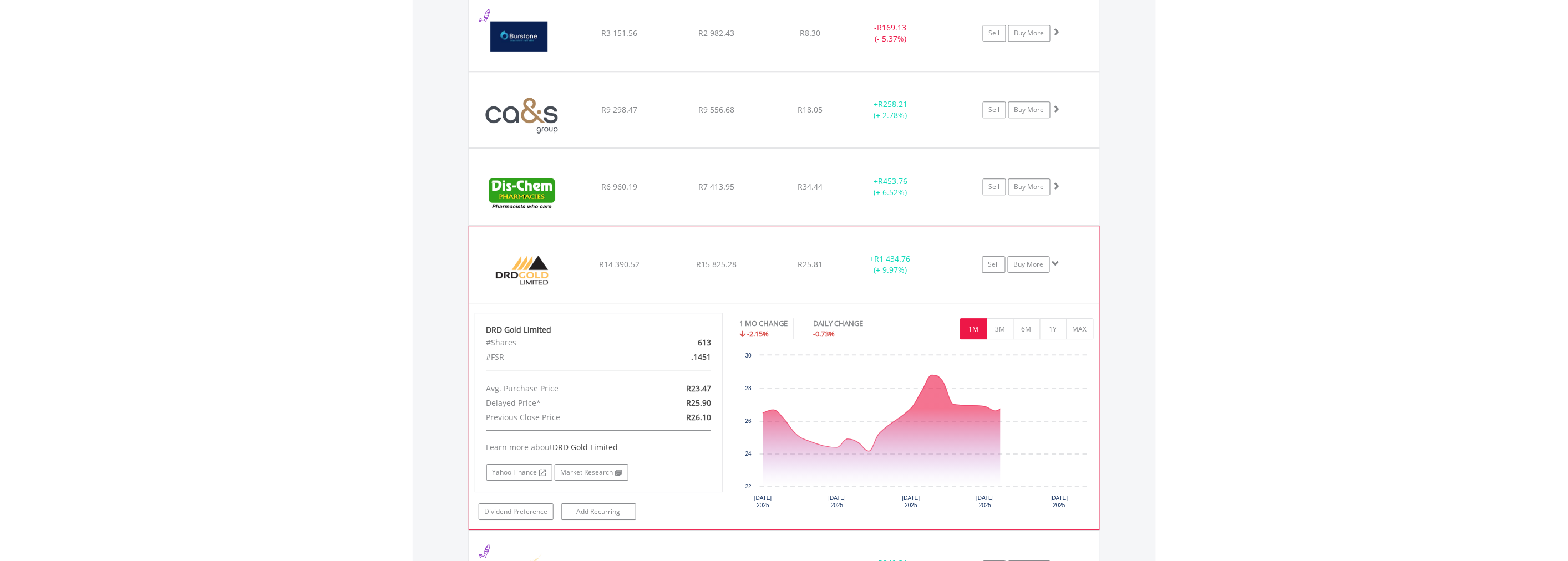
scroll to position [1451, 0]
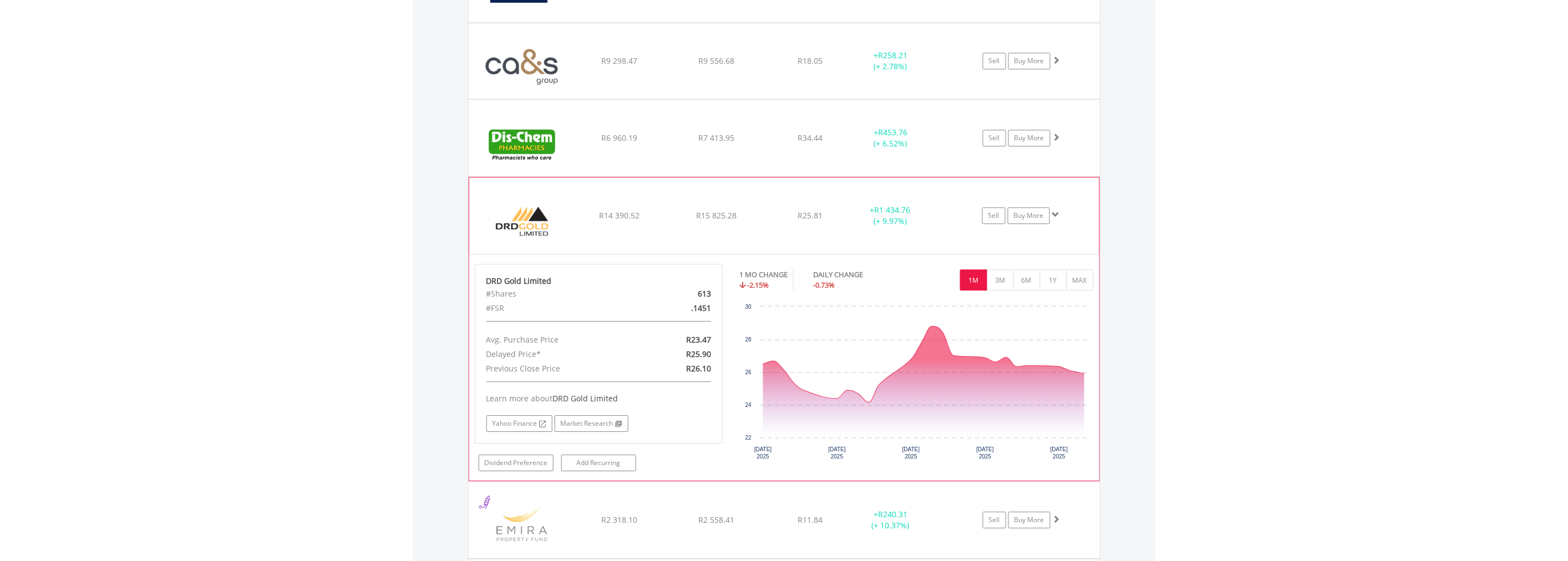
click at [1054, 214] on span at bounding box center [1056, 214] width 7 height 7
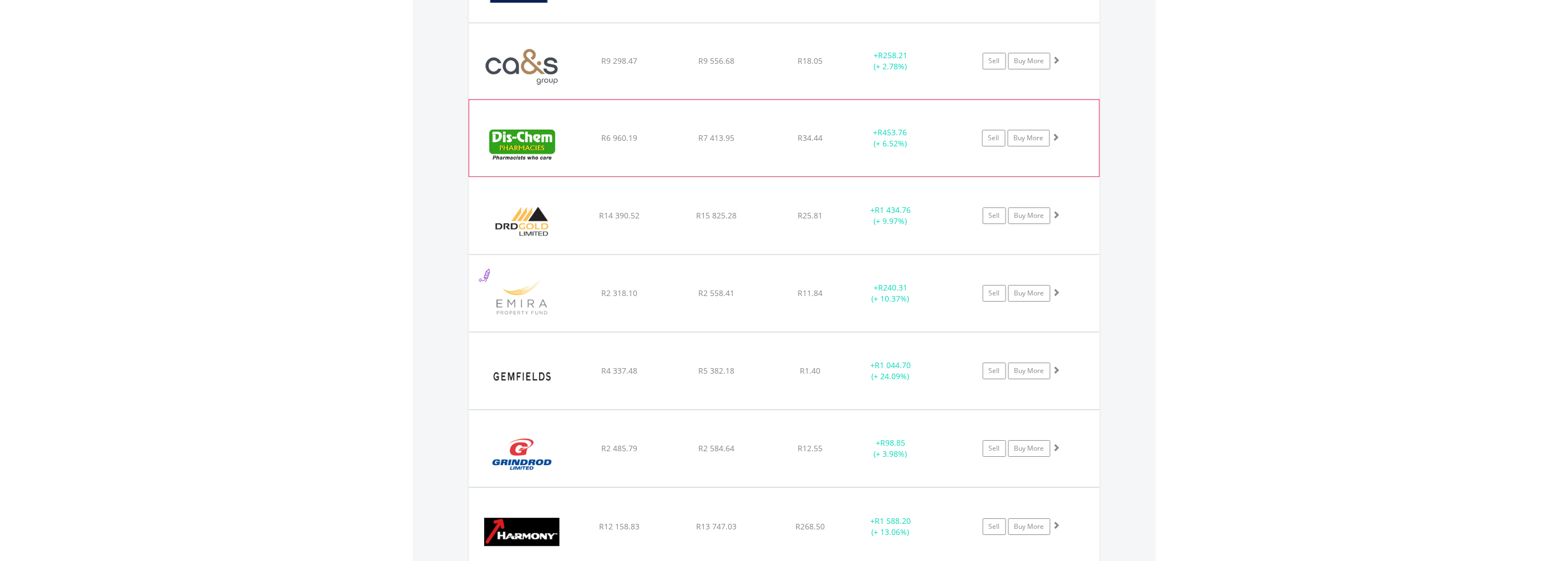
click at [1057, 138] on span at bounding box center [1056, 137] width 7 height 7
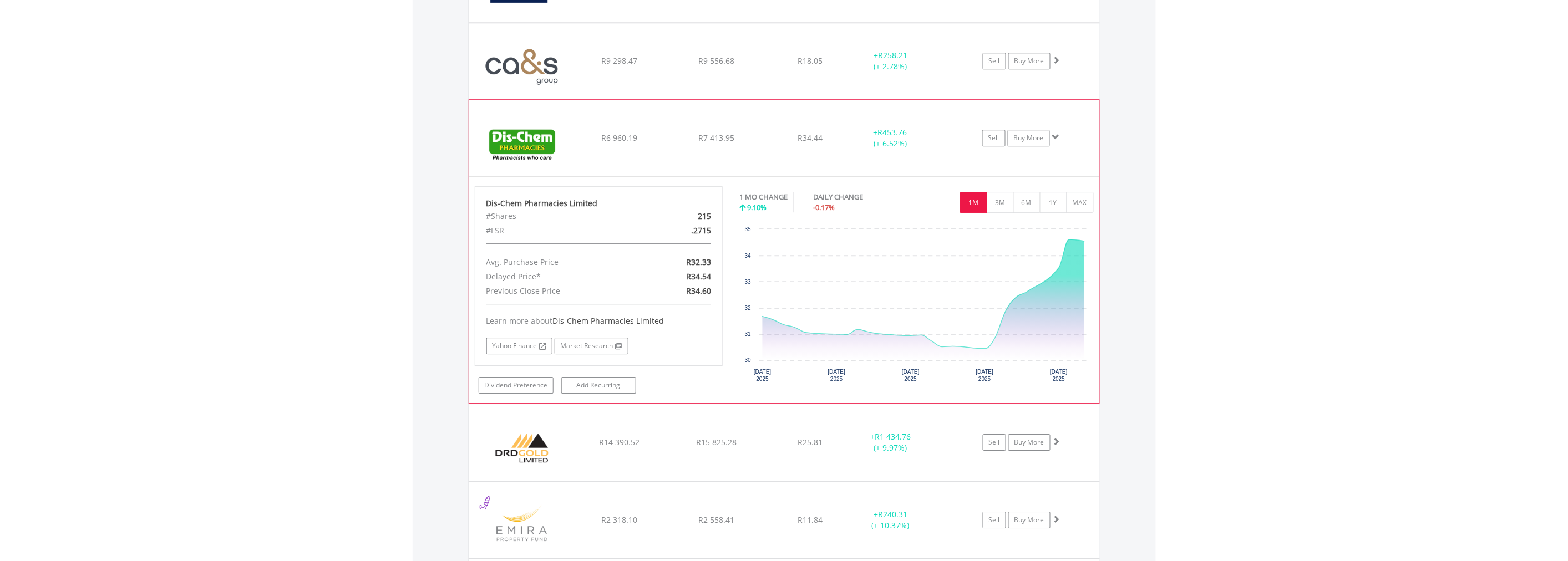
click at [1057, 138] on span at bounding box center [1056, 137] width 7 height 7
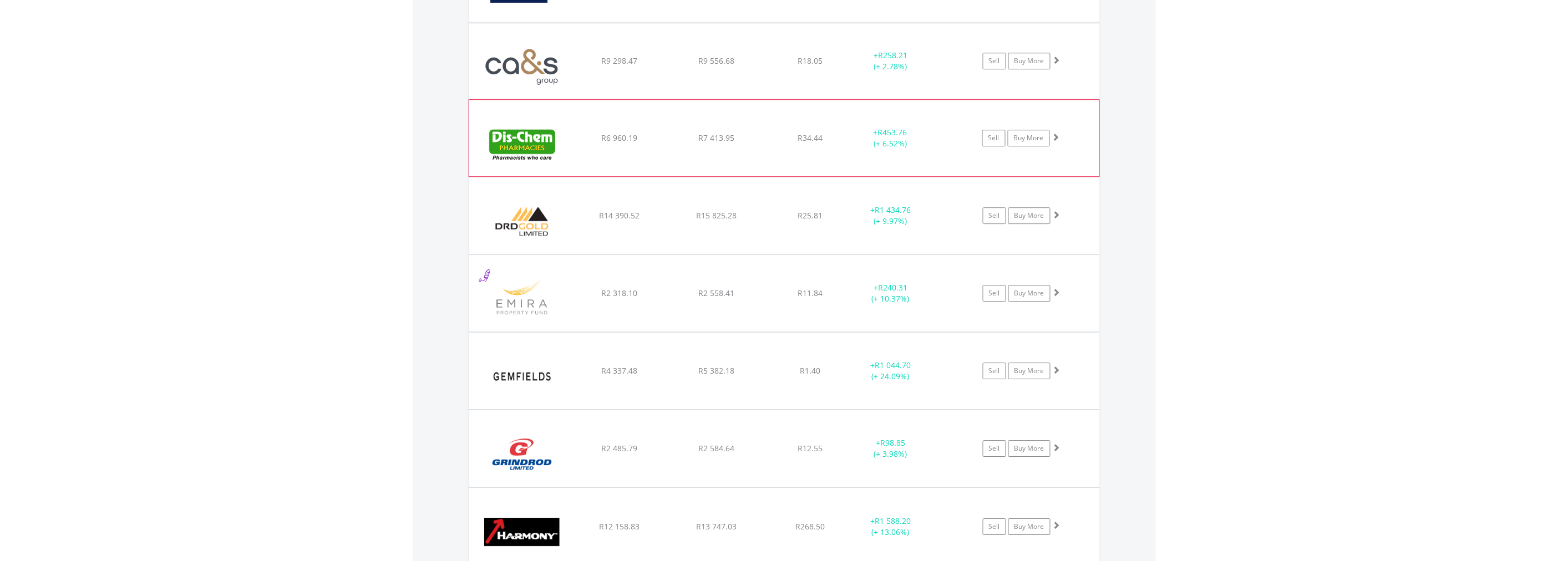
click at [1055, 134] on span at bounding box center [1056, 137] width 7 height 7
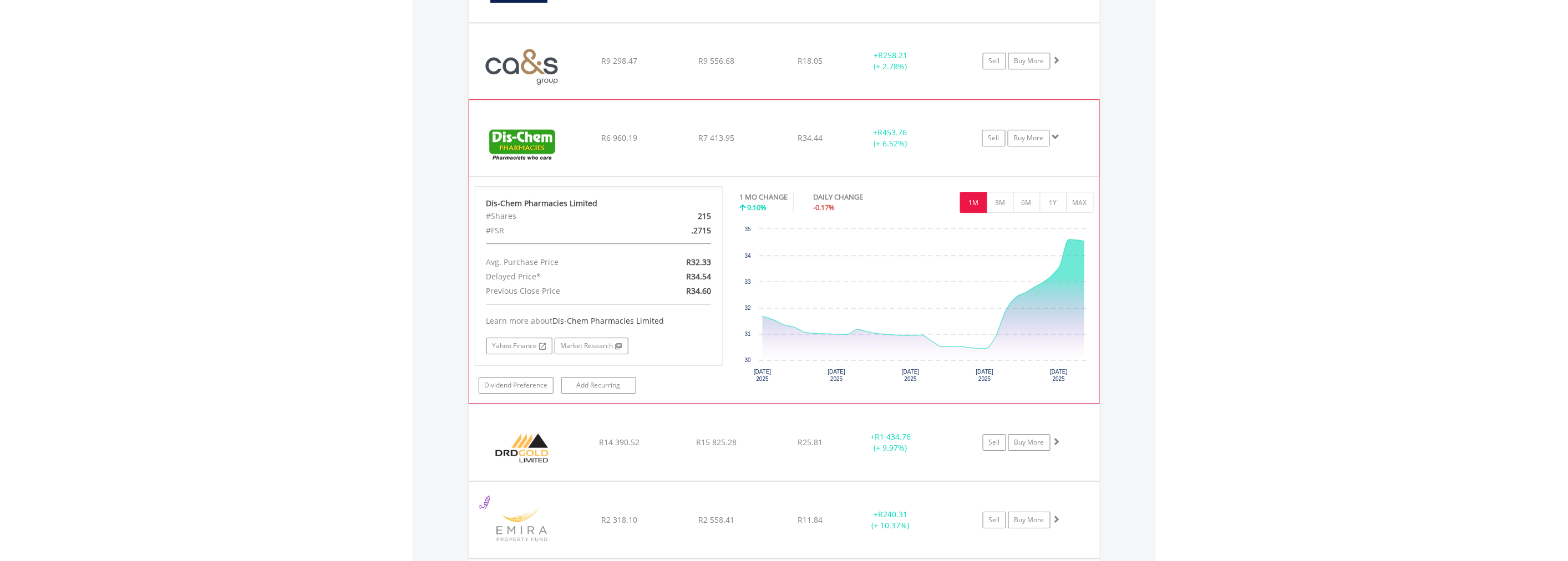
click at [1055, 134] on span at bounding box center [1056, 137] width 7 height 7
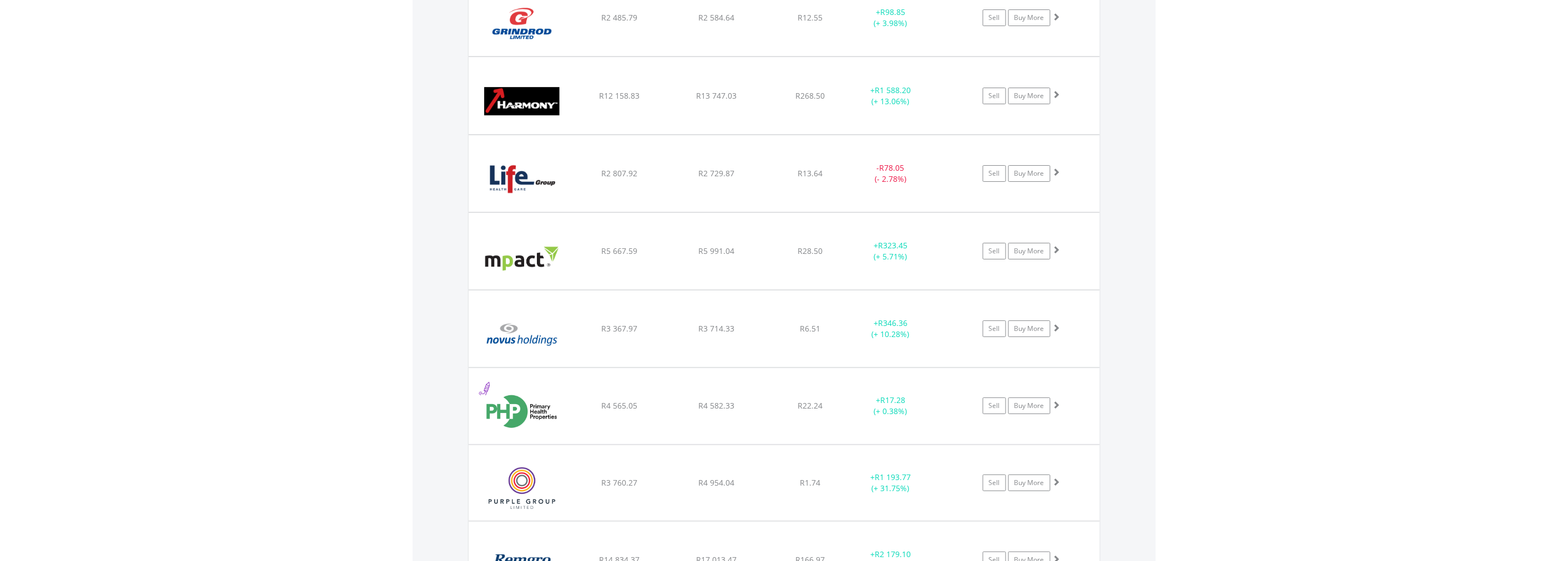
scroll to position [1698, 0]
